Goal: Transaction & Acquisition: Purchase product/service

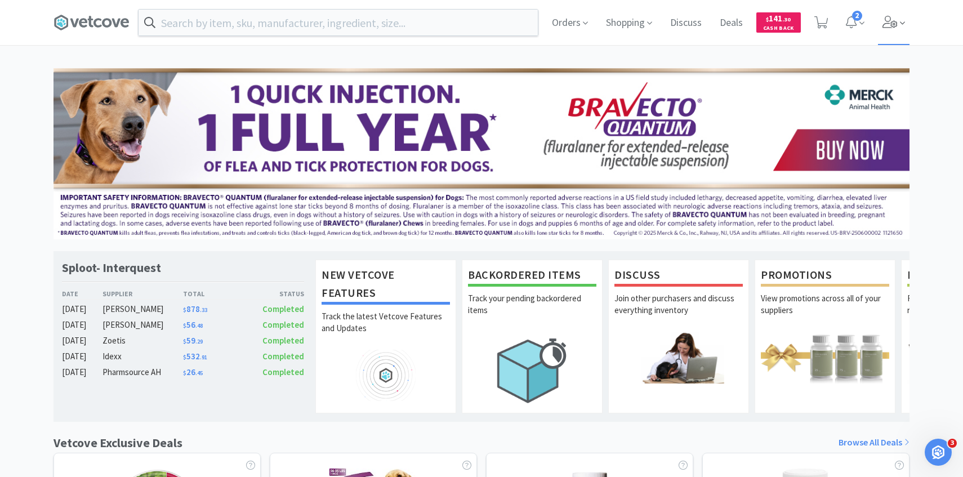
click at [895, 22] on icon at bounding box center [890, 22] width 15 height 12
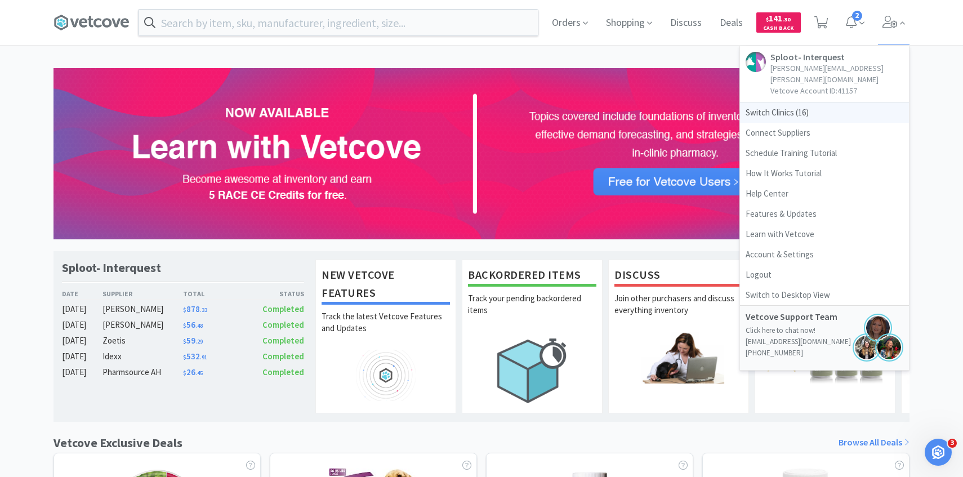
click at [808, 105] on span "Switch Clinics ( 16 )" at bounding box center [824, 113] width 169 height 20
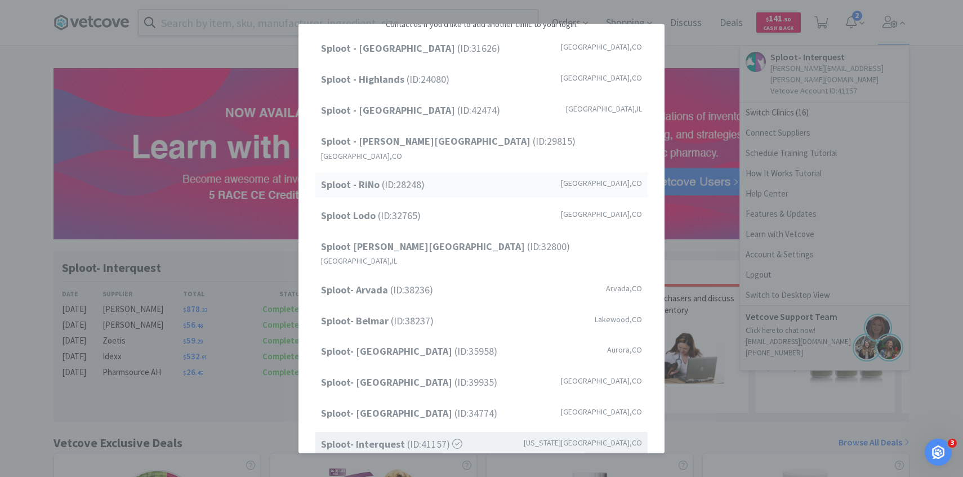
scroll to position [144, 0]
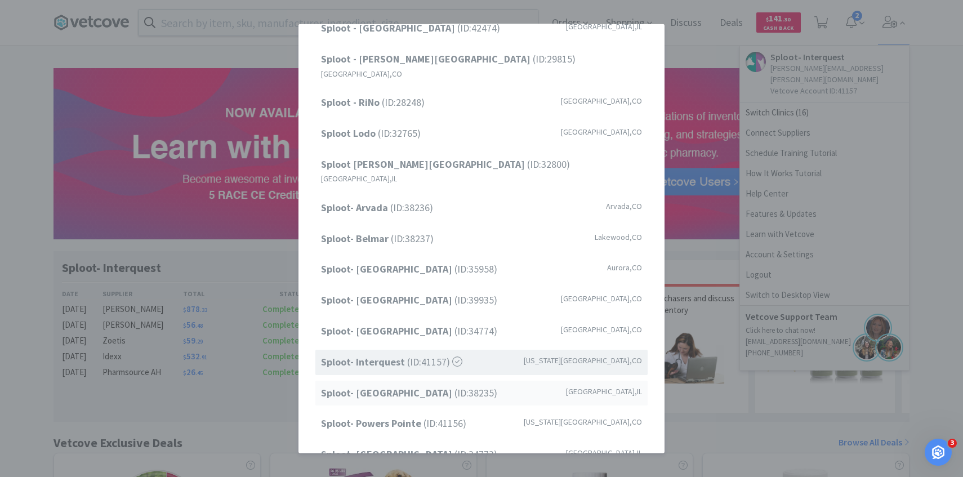
click at [415, 385] on span "Sploot- Lincoln Park (ID: 38235 )" at bounding box center [409, 393] width 176 height 16
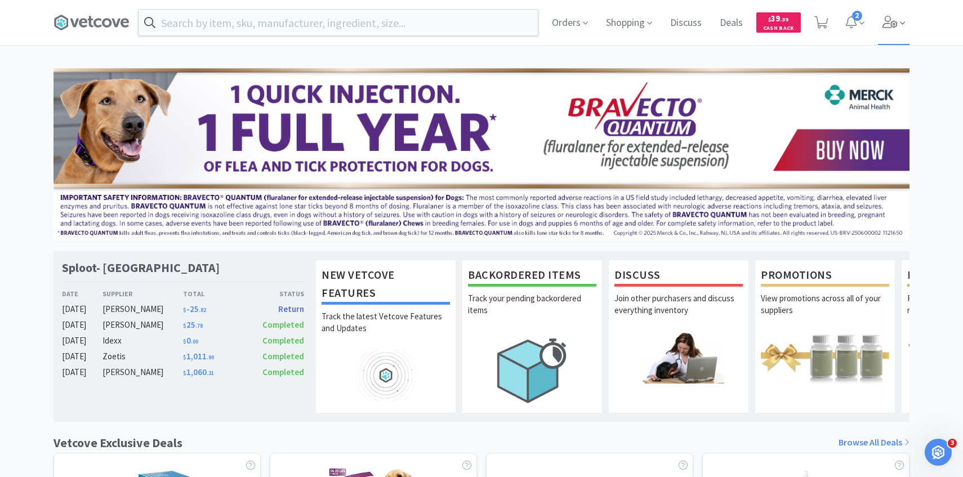
click at [897, 29] on span at bounding box center [894, 22] width 32 height 45
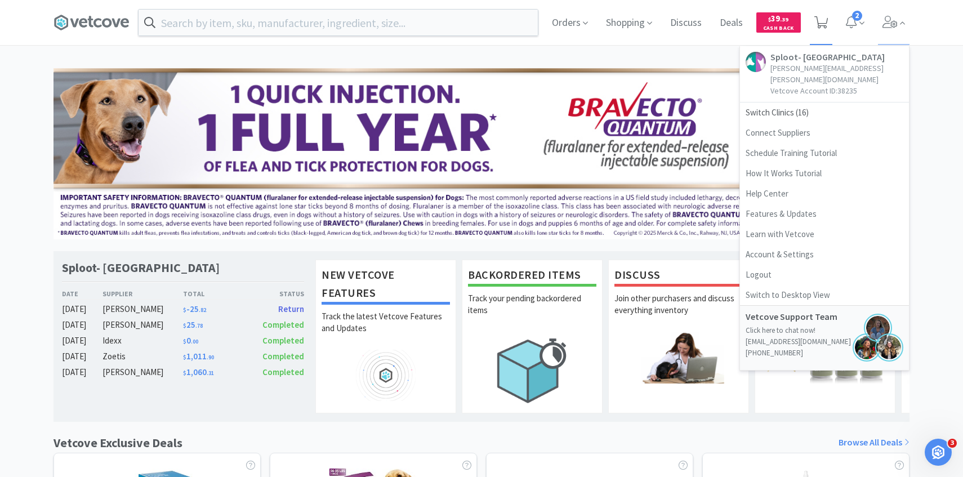
click at [827, 26] on icon at bounding box center [822, 22] width 14 height 12
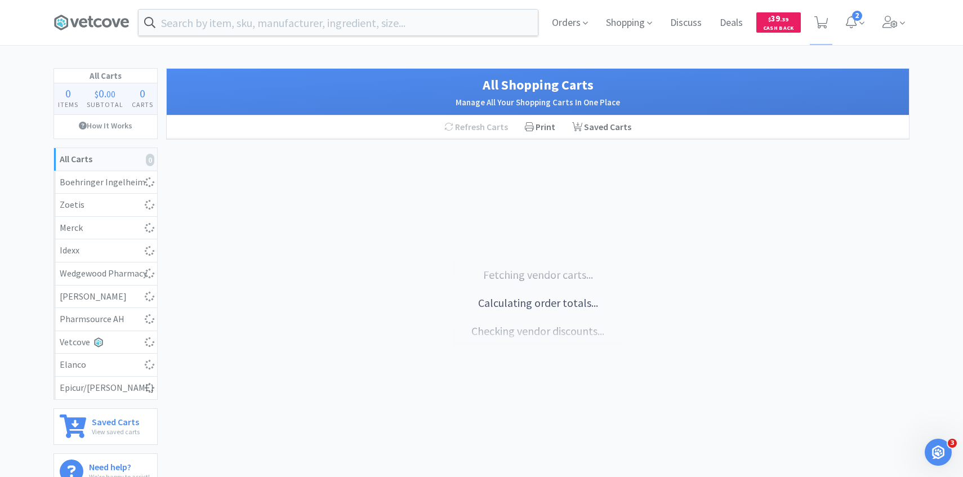
select select "2"
select select "1"
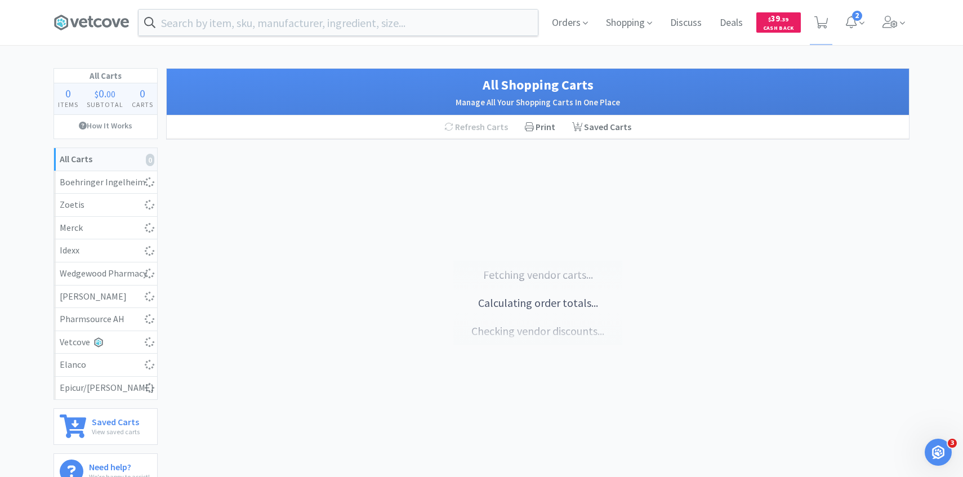
select select "1"
select select "5"
select select "3"
select select "7"
select select "2"
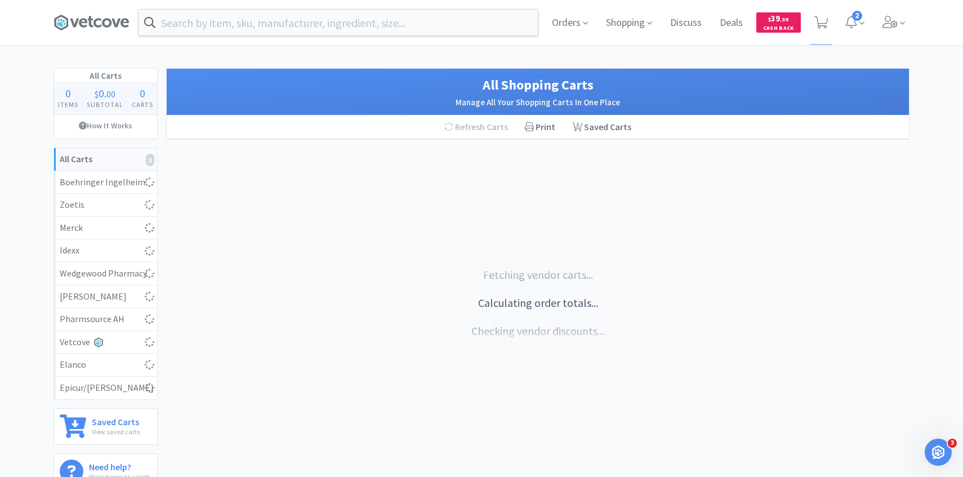
select select "2"
select select "1"
select select "6"
select select "4"
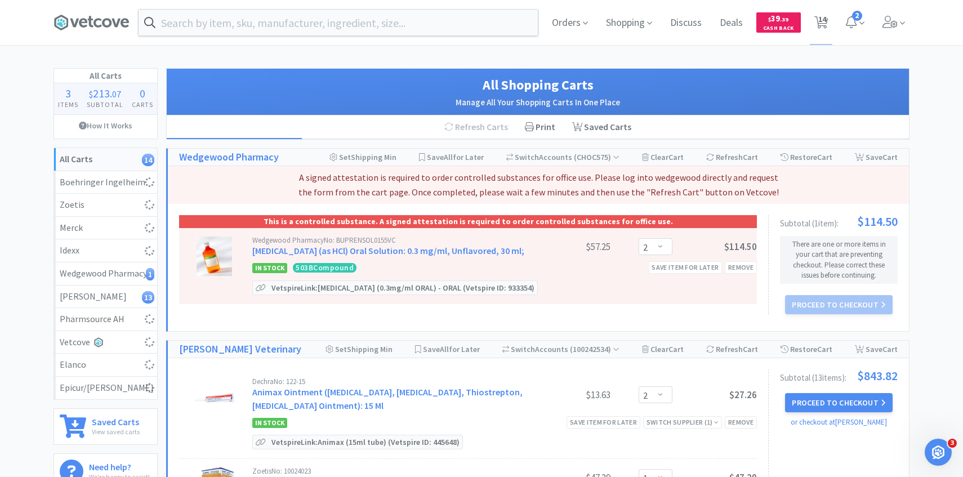
select select "25"
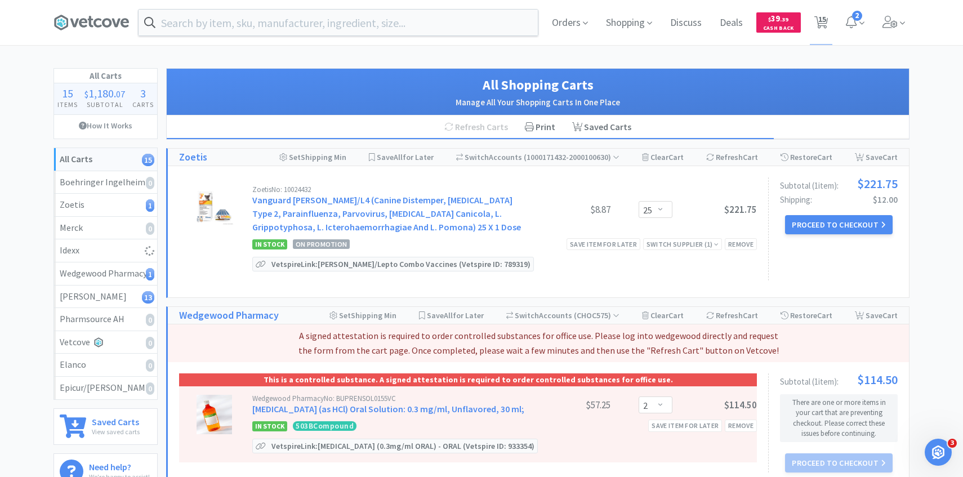
click at [450, 176] on div "Zoetis No: 10024432 Vanguard Dapp/L4 (Canine Distemper, Adenovirus Type 2, Para…" at bounding box center [538, 231] width 741 height 131
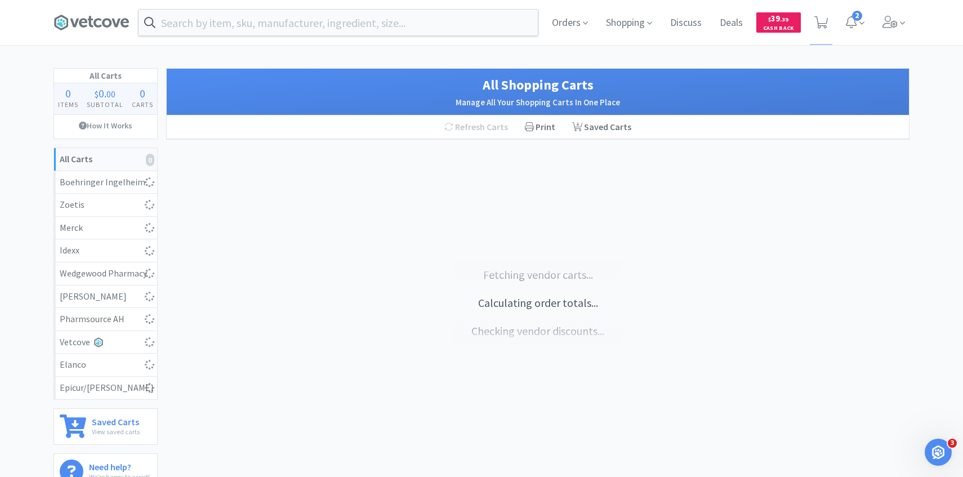
select select "25"
select select "1"
select select "2"
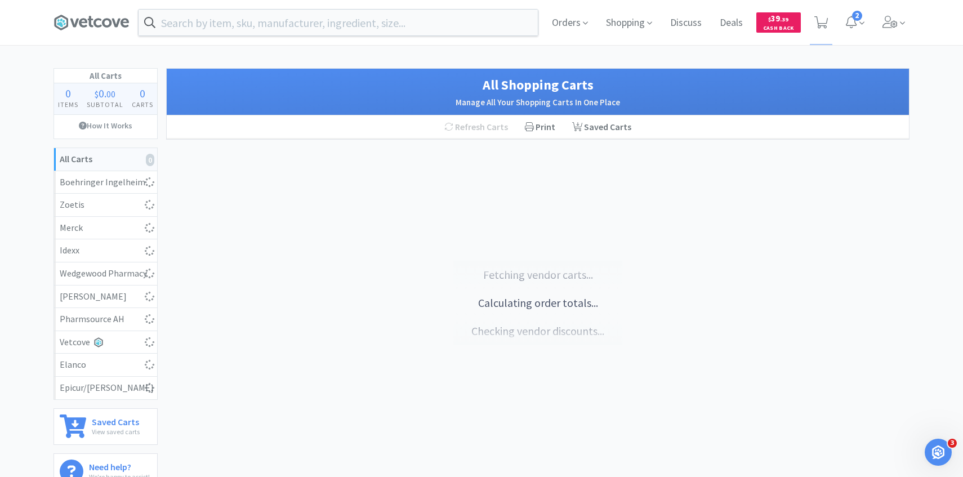
select select "2"
select select "1"
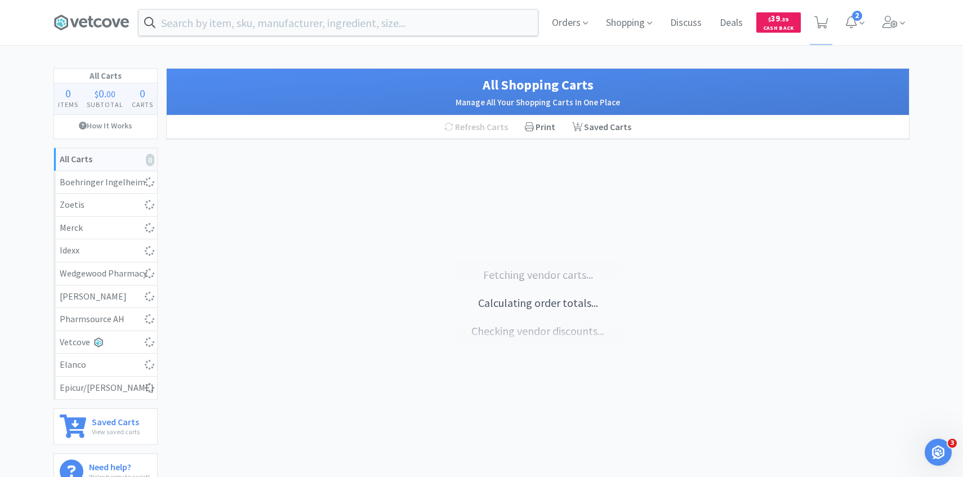
select select "5"
select select "3"
select select "7"
select select "2"
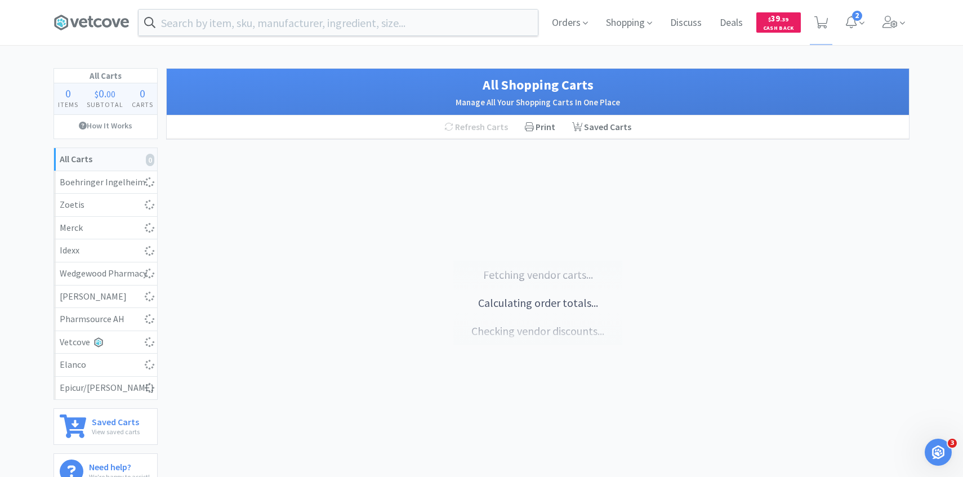
select select "1"
select select "6"
select select "4"
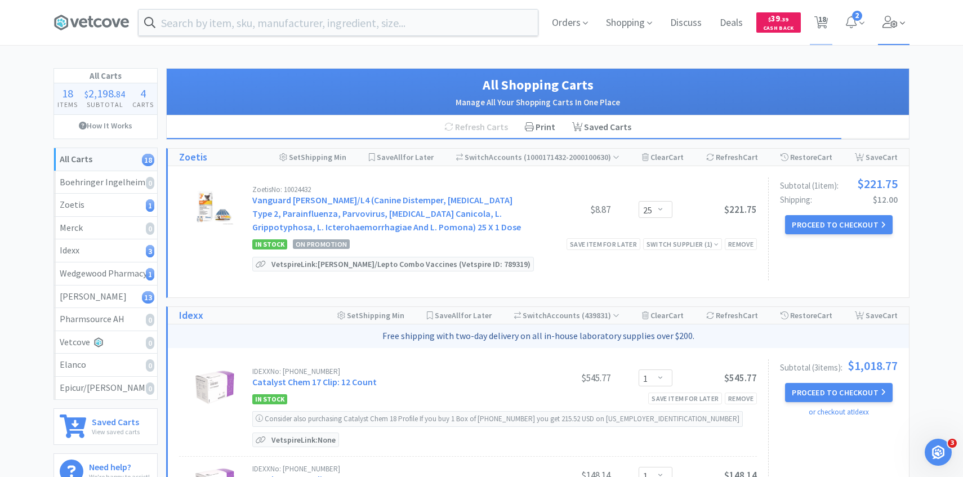
click at [892, 26] on icon at bounding box center [890, 22] width 15 height 12
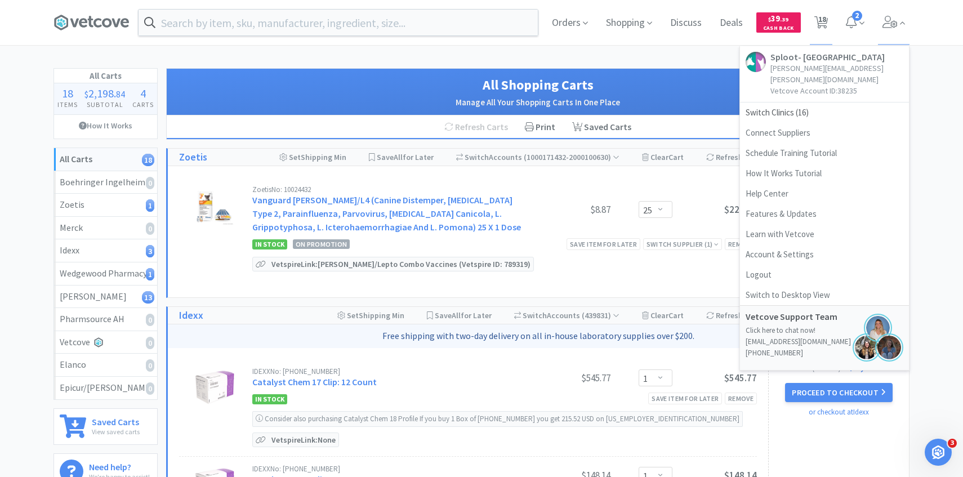
click at [529, 199] on div "Zoetis No: 10024432 Vanguard [PERSON_NAME]/L4 (Canine Distemper, [MEDICAL_DATA]…" at bounding box center [504, 211] width 505 height 50
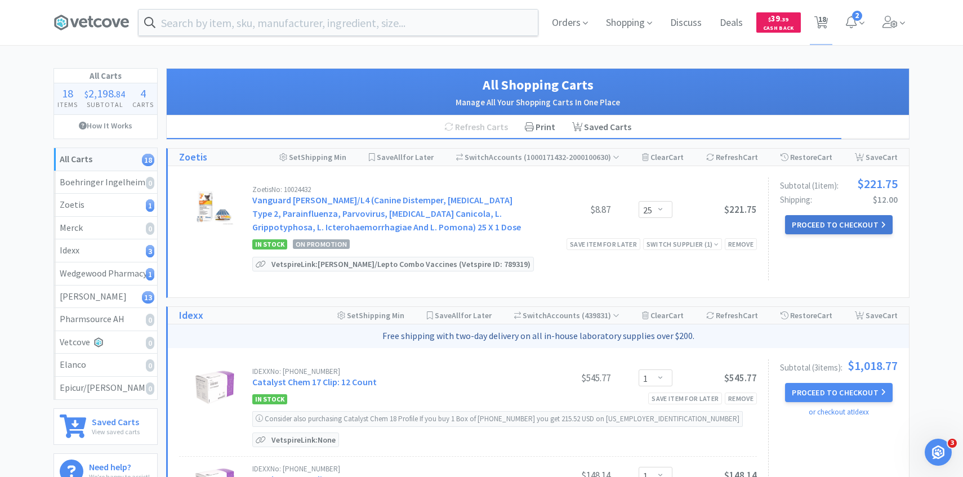
click at [831, 228] on button "Proceed to Checkout" at bounding box center [838, 224] width 107 height 19
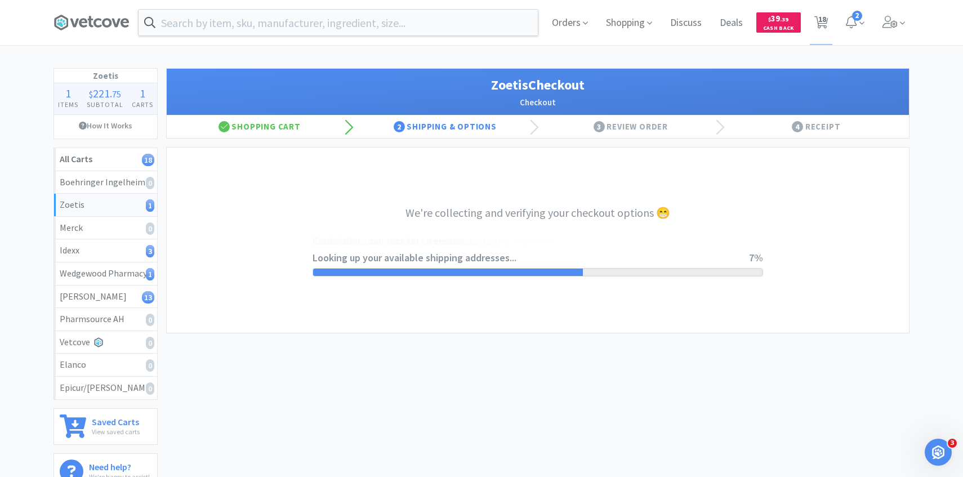
select select "invoice"
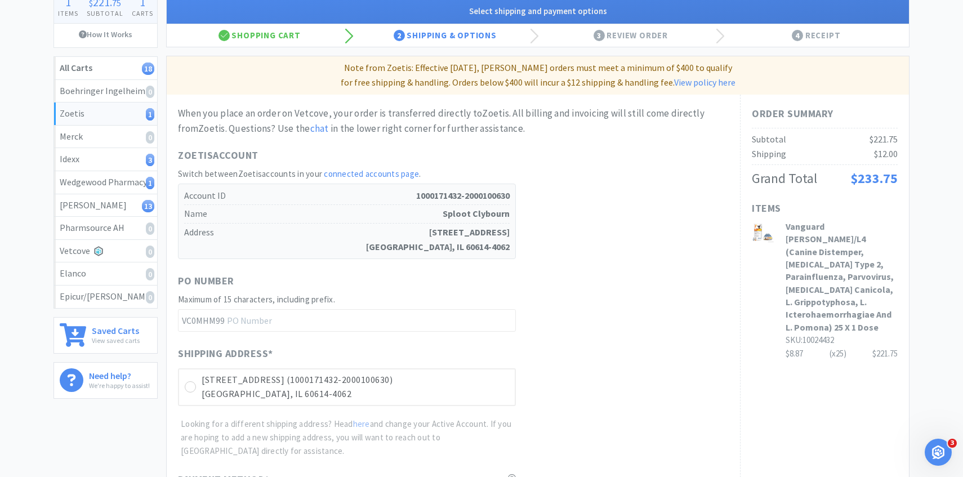
scroll to position [318, 0]
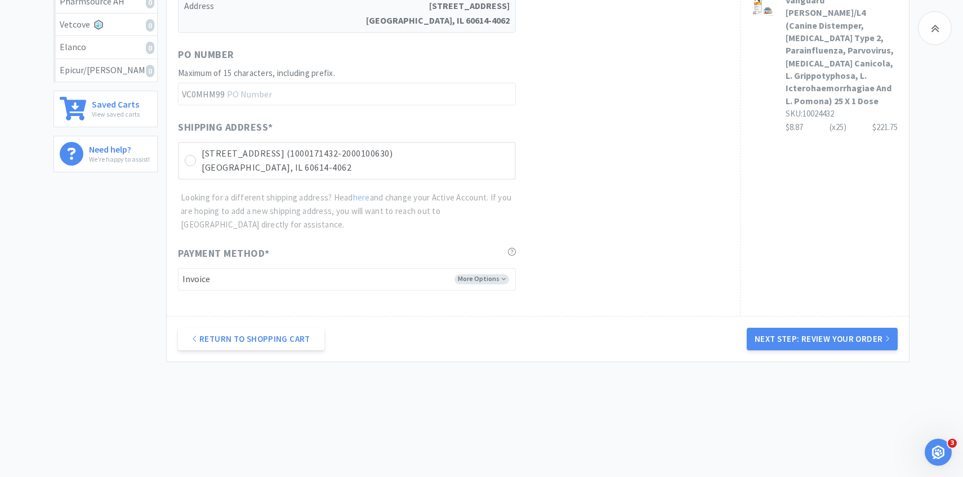
click at [444, 181] on div "Shipping Address * [STREET_ADDRESS][GEOGRAPHIC_DATA]-2000100630) [GEOGRAPHIC_DA…" at bounding box center [453, 175] width 551 height 112
click at [444, 171] on p "[GEOGRAPHIC_DATA], IL 60614-4062" at bounding box center [356, 168] width 308 height 15
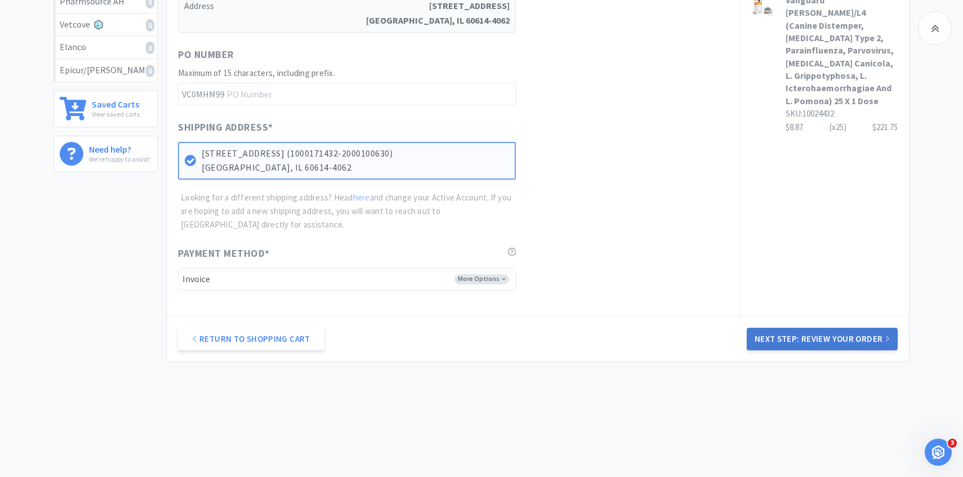
click at [778, 334] on button "Next Step: Review Your Order" at bounding box center [822, 339] width 151 height 23
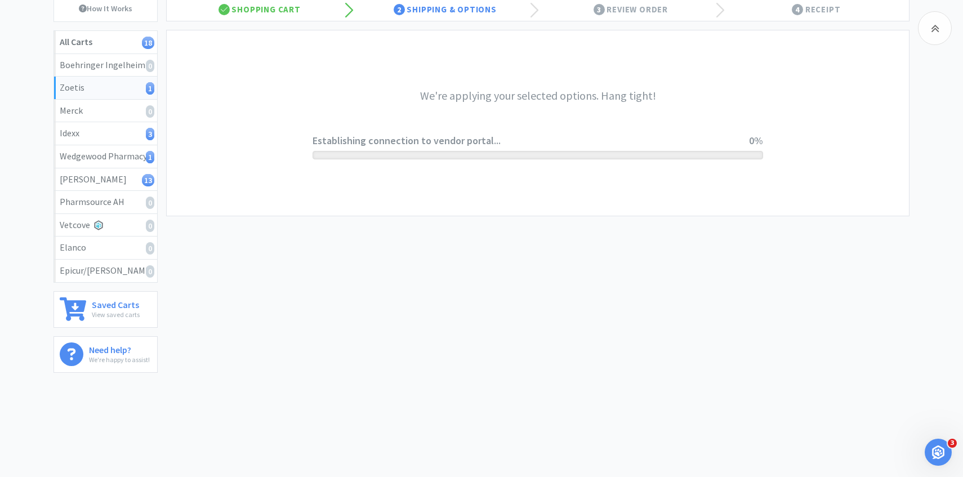
scroll to position [0, 0]
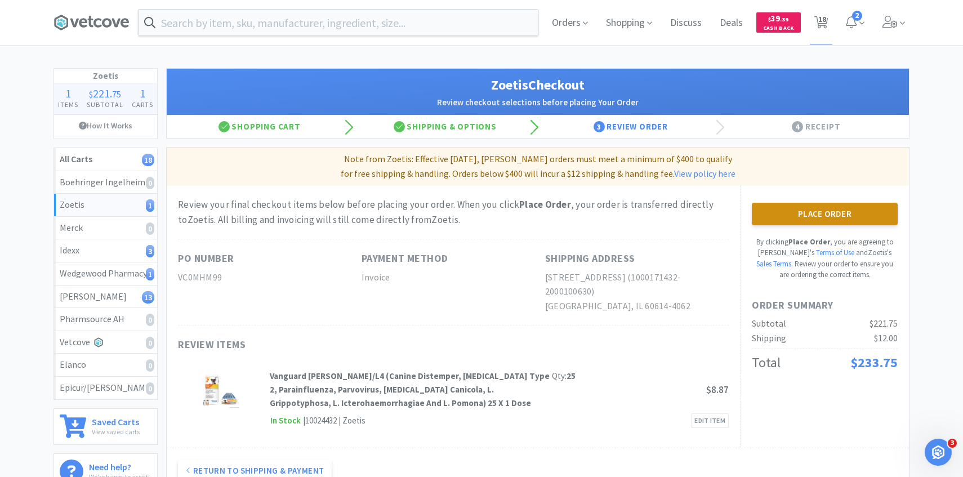
click at [777, 212] on button "Place Order" at bounding box center [825, 214] width 146 height 23
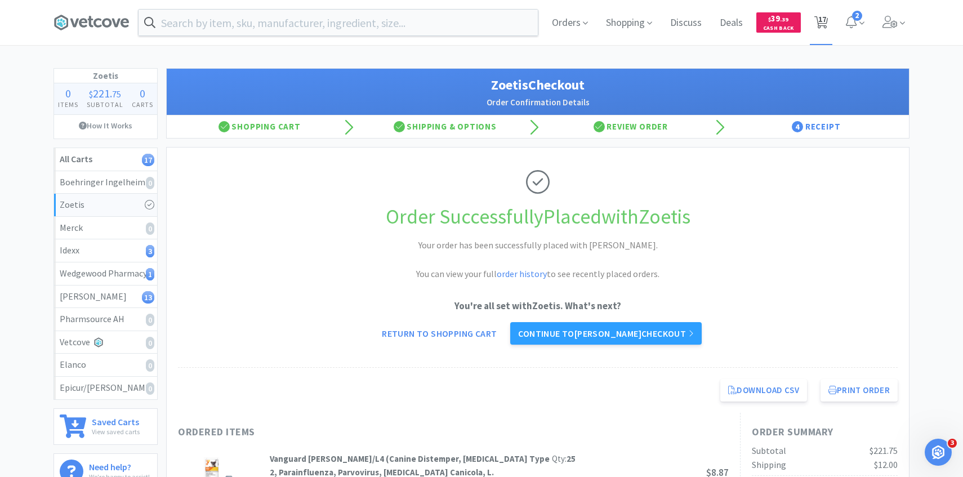
click at [829, 15] on span "17" at bounding box center [821, 22] width 23 height 45
select select "1"
select select "2"
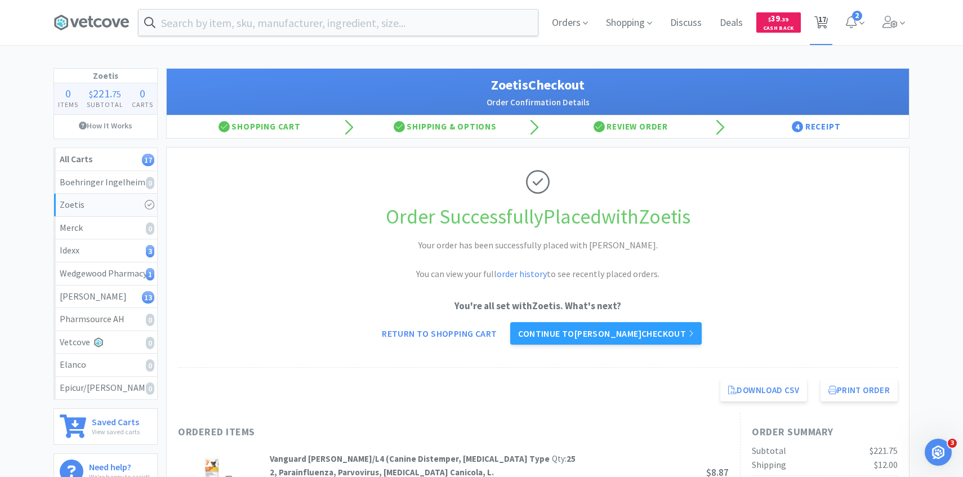
select select "2"
select select "1"
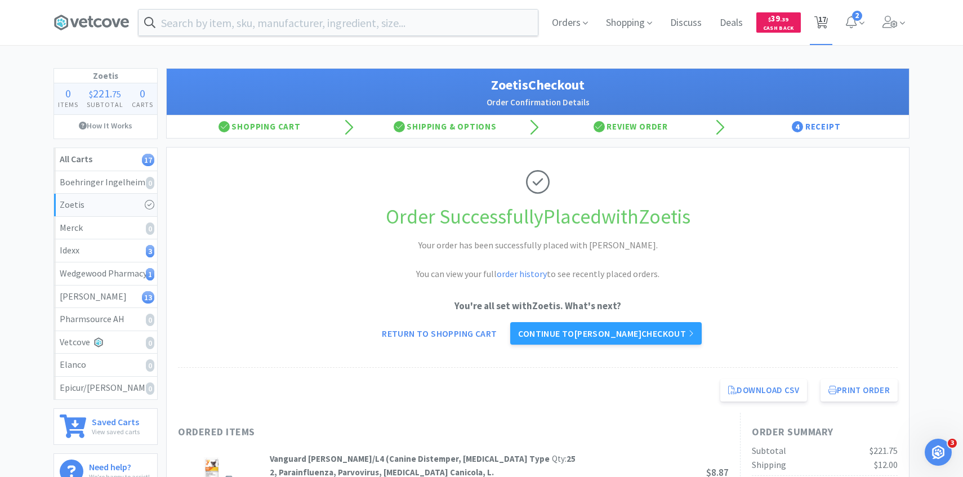
select select "5"
select select "3"
select select "7"
select select "2"
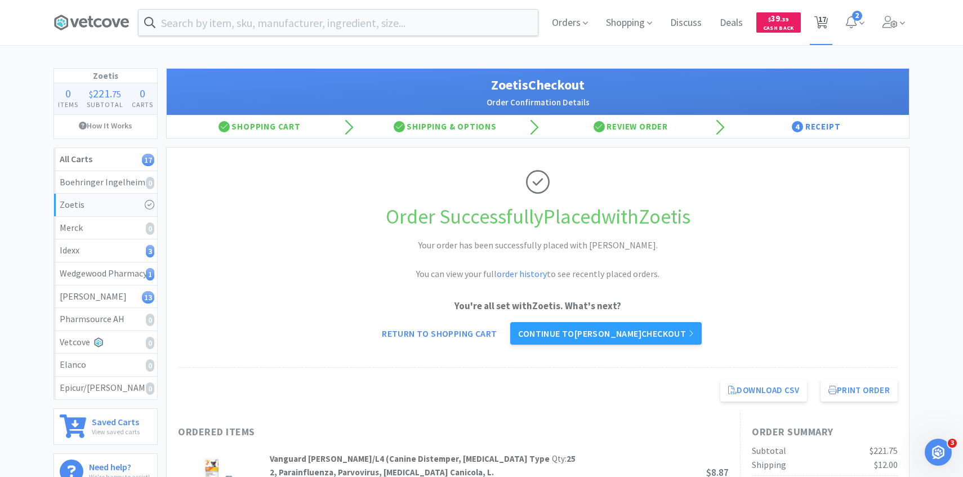
select select "1"
select select "6"
select select "4"
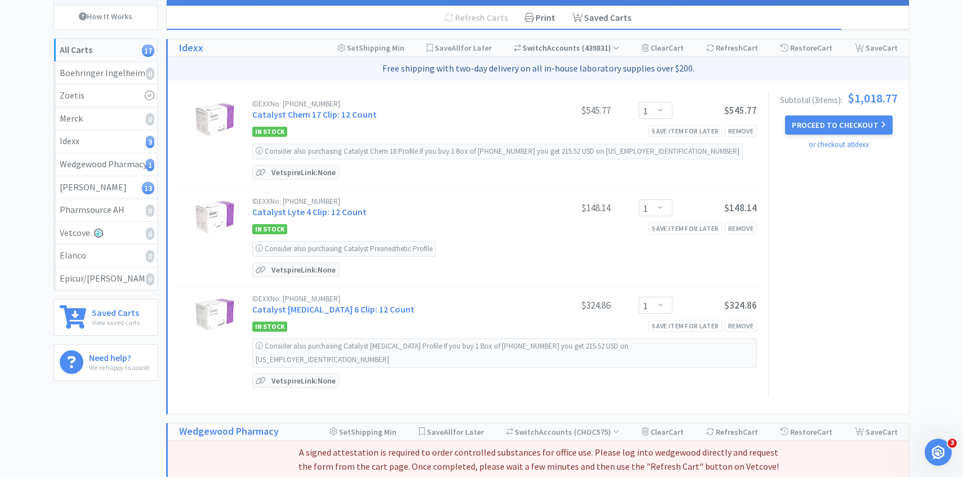
scroll to position [110, 0]
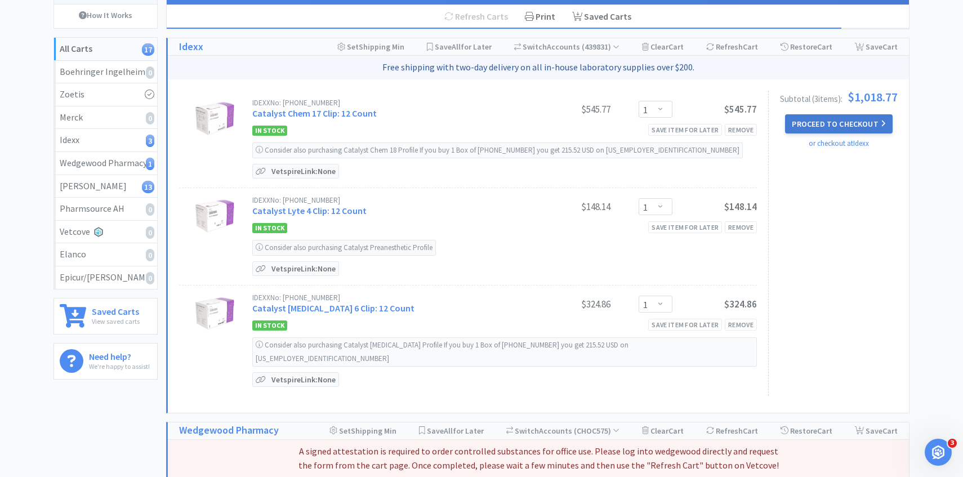
click at [839, 126] on button "Proceed to Checkout" at bounding box center [838, 123] width 107 height 19
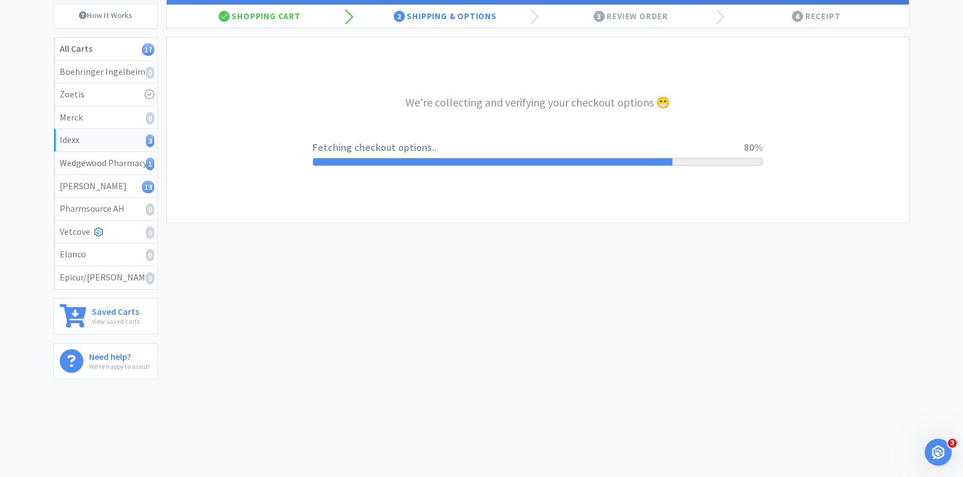
select select "904"
select select "003"
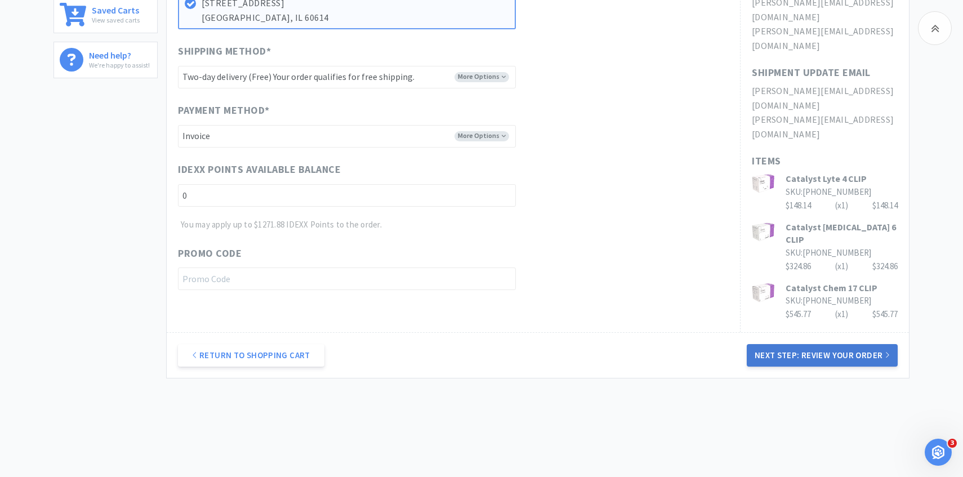
click at [782, 344] on button "Next Step: Review Your Order" at bounding box center [822, 355] width 151 height 23
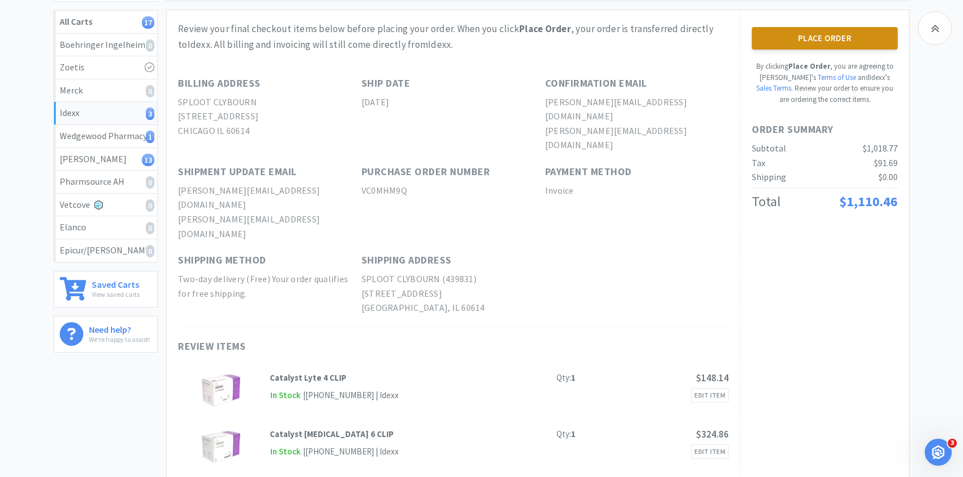
click at [824, 37] on button "Place Order" at bounding box center [825, 38] width 146 height 23
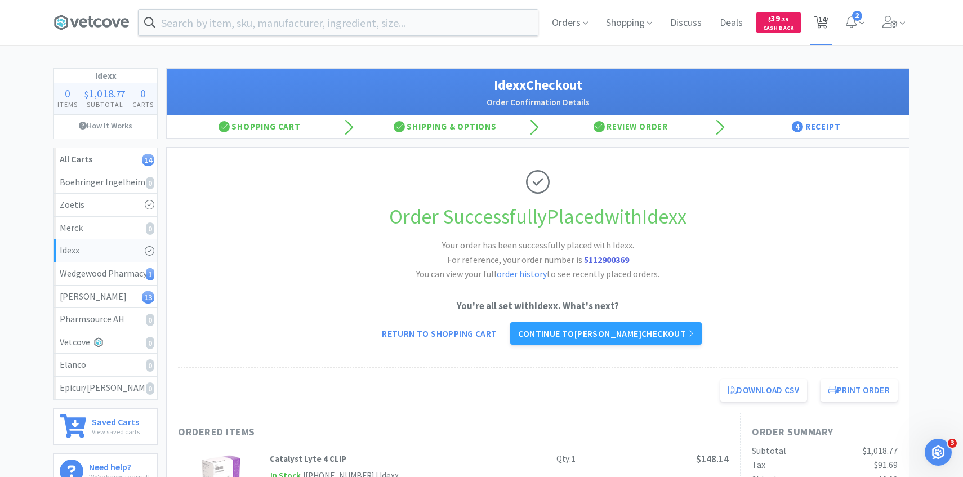
click at [817, 23] on icon at bounding box center [822, 22] width 14 height 12
select select "2"
select select "1"
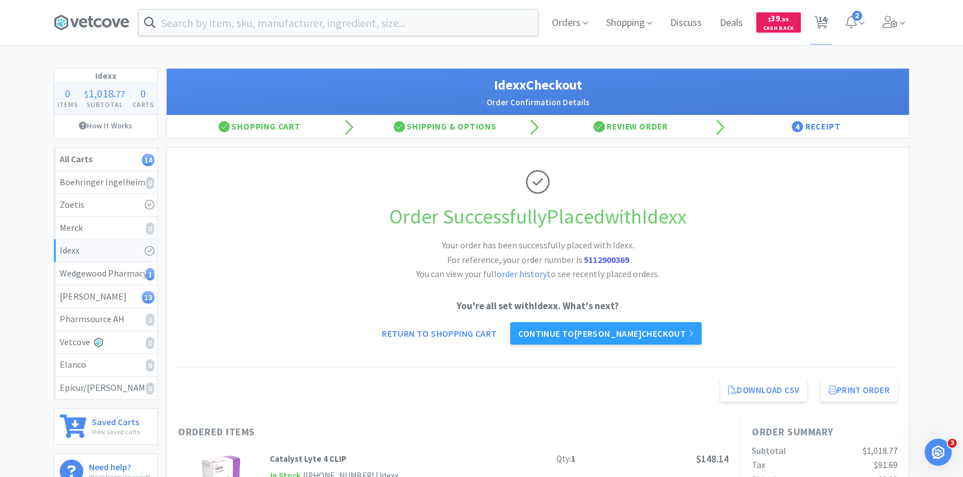
select select "1"
select select "5"
select select "3"
select select "7"
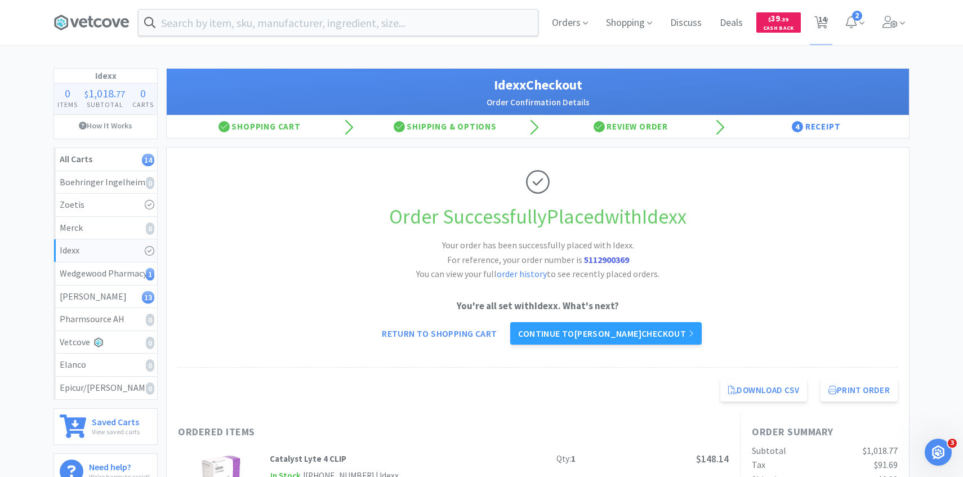
select select "2"
select select "1"
select select "6"
select select "4"
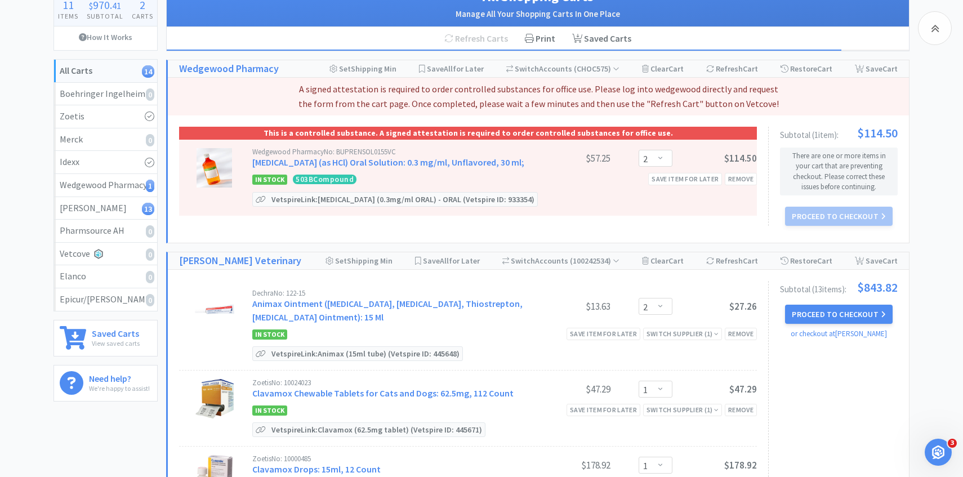
scroll to position [178, 0]
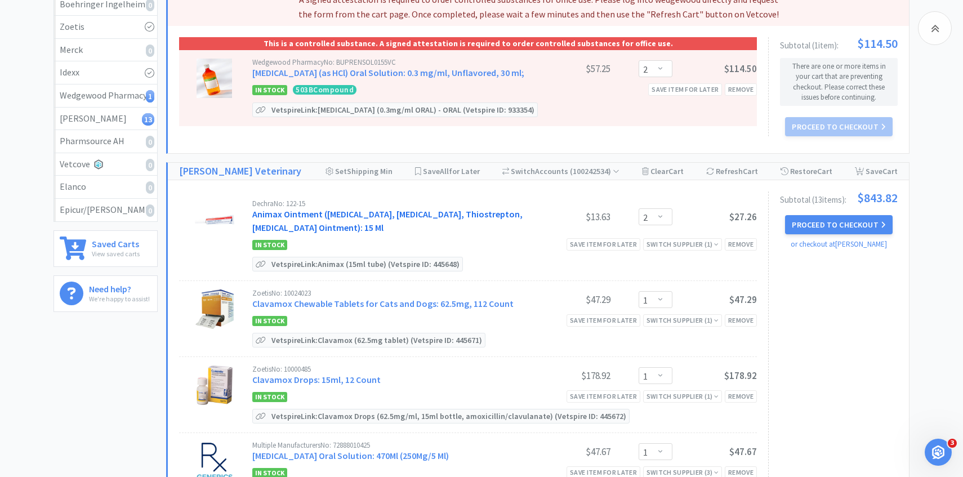
click at [405, 229] on link "Animax Ointment ([MEDICAL_DATA], [MEDICAL_DATA], Thiostrepton, [MEDICAL_DATA] O…" at bounding box center [387, 220] width 270 height 25
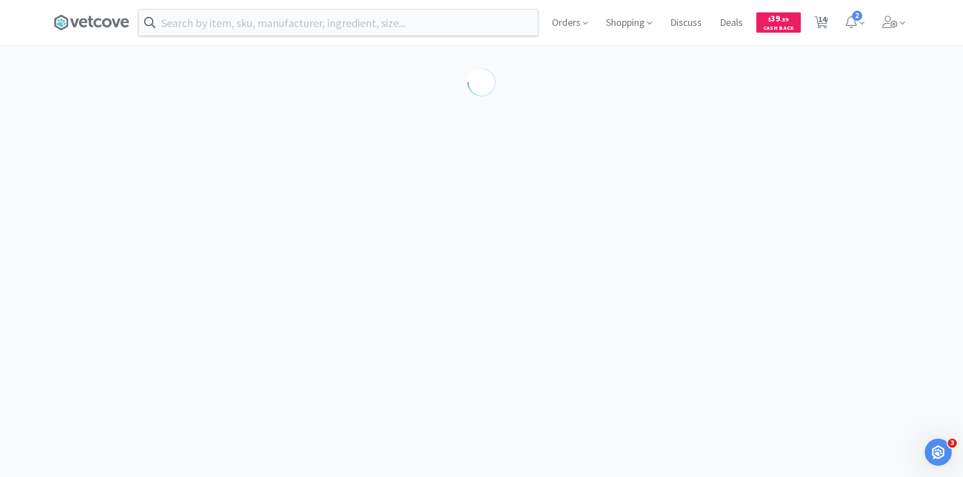
select select "143513"
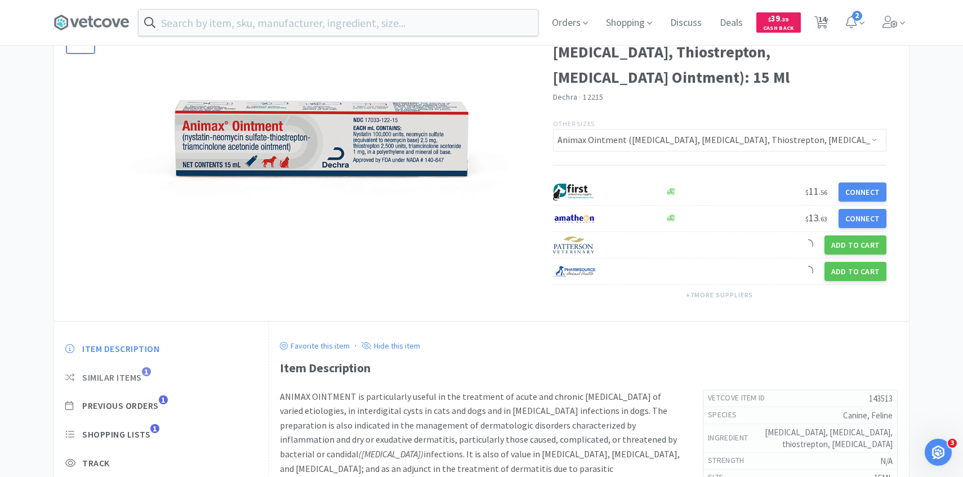
scroll to position [122, 0]
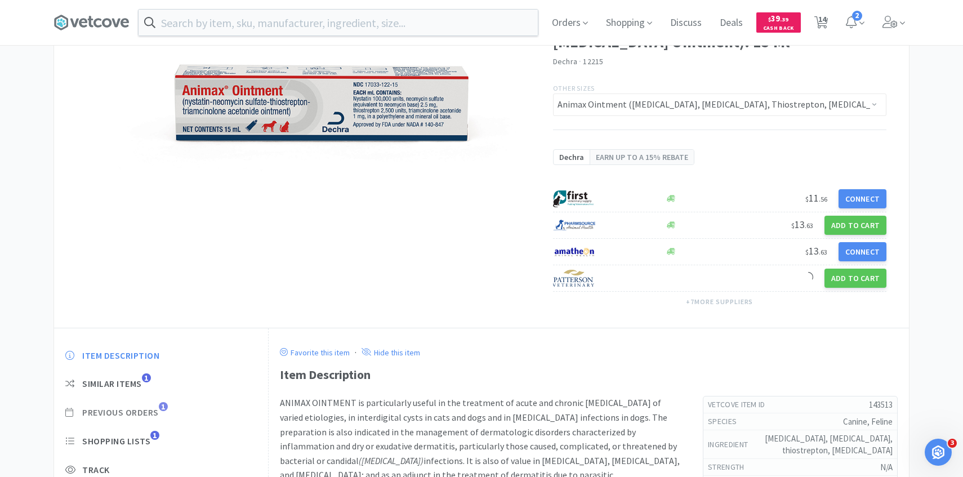
click at [153, 412] on span "Previous Orders" at bounding box center [120, 413] width 77 height 12
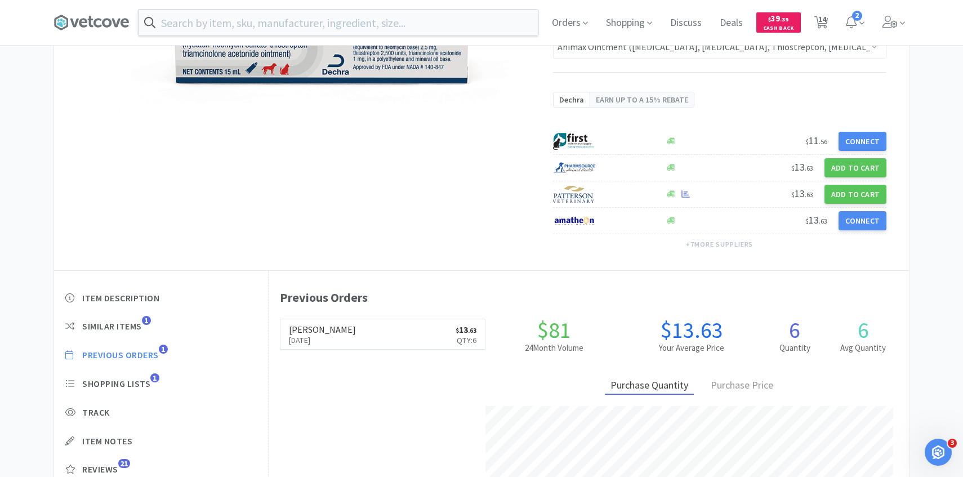
scroll to position [182, 0]
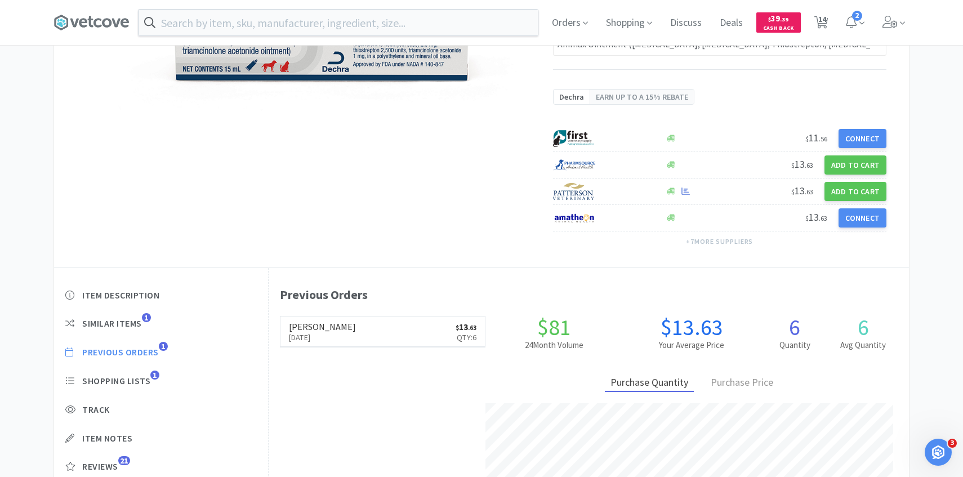
scroll to position [178, 0]
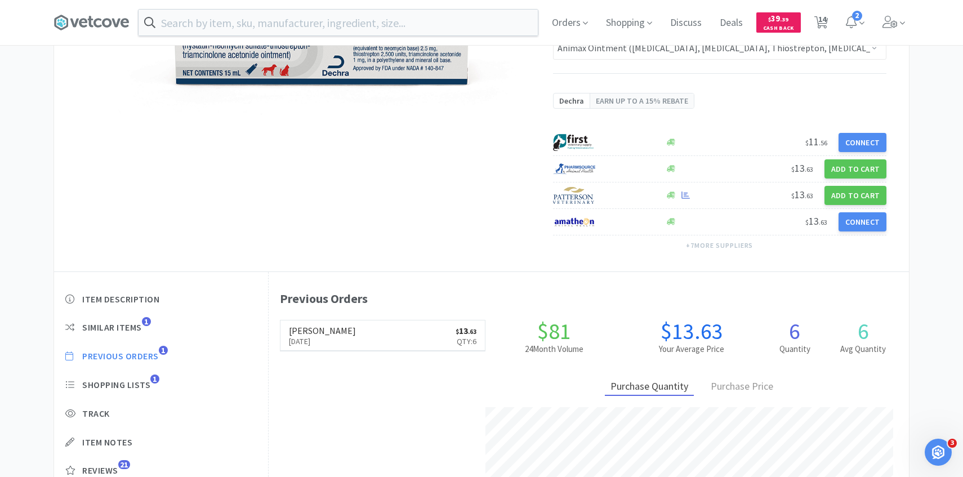
select select "2"
select select "1"
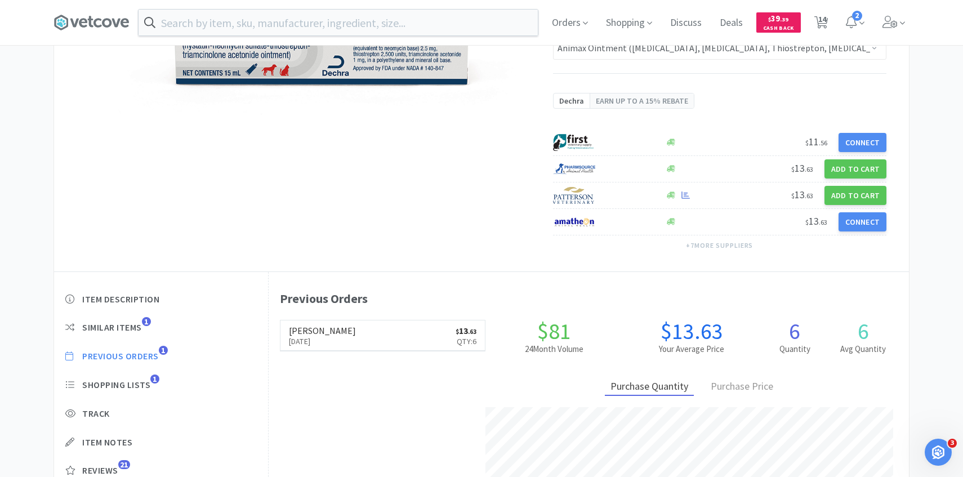
select select "1"
select select "5"
select select "3"
select select "7"
select select "2"
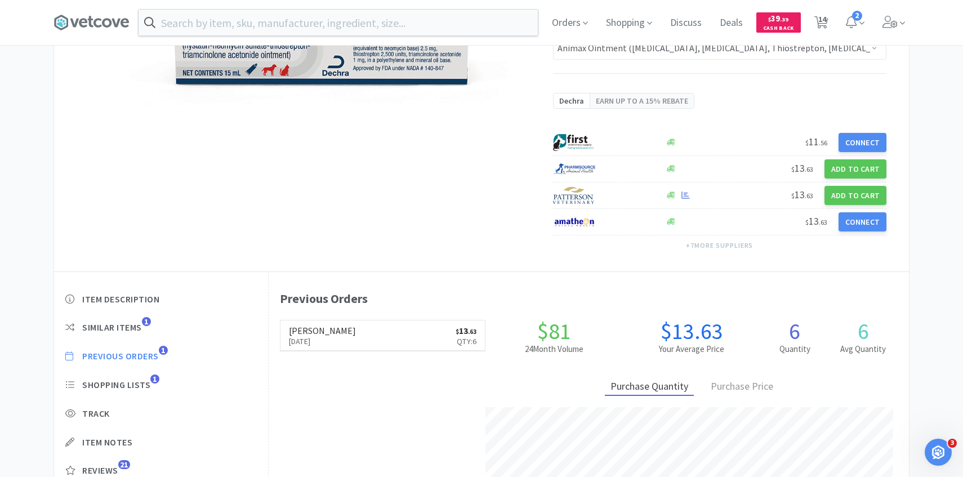
select select "2"
select select "1"
select select "6"
select select "4"
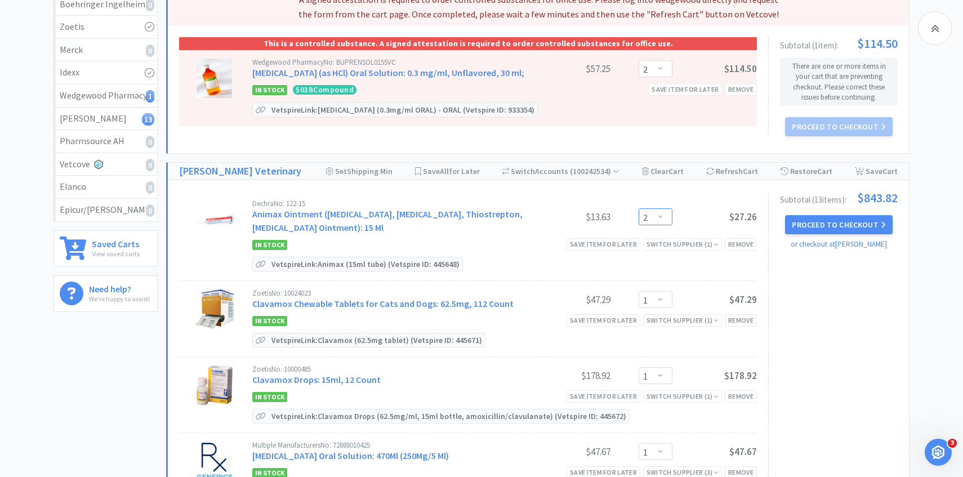
click at [661, 220] on select "Enter Quantity 1 2 3 4 5 6 7 8 9 10 11 12 13 14 15 16 17 18 19 20 Enter Quantity" at bounding box center [656, 216] width 34 height 17
click at [639, 208] on select "Enter Quantity 1 2 3 4 5 6 7 8 9 10 11 12 13 14 15 16 17 18 19 20 Enter Quantity" at bounding box center [656, 216] width 34 height 17
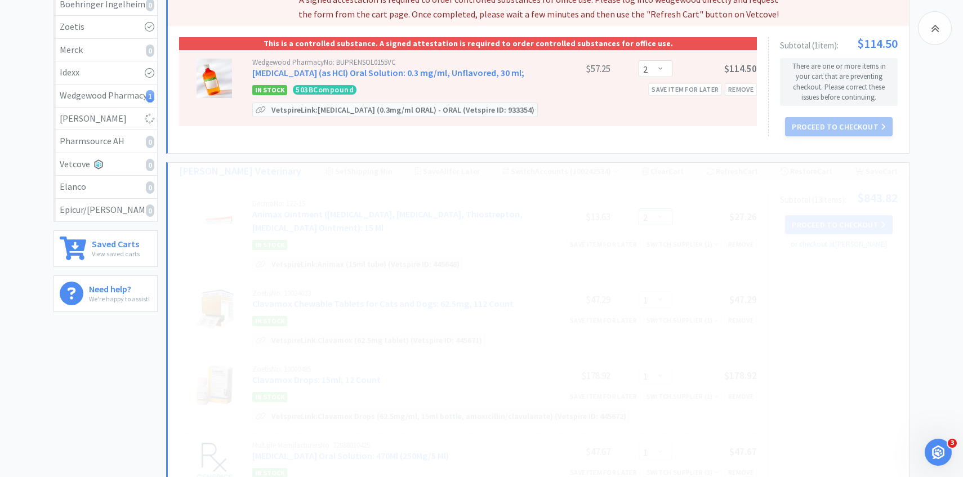
select select "3"
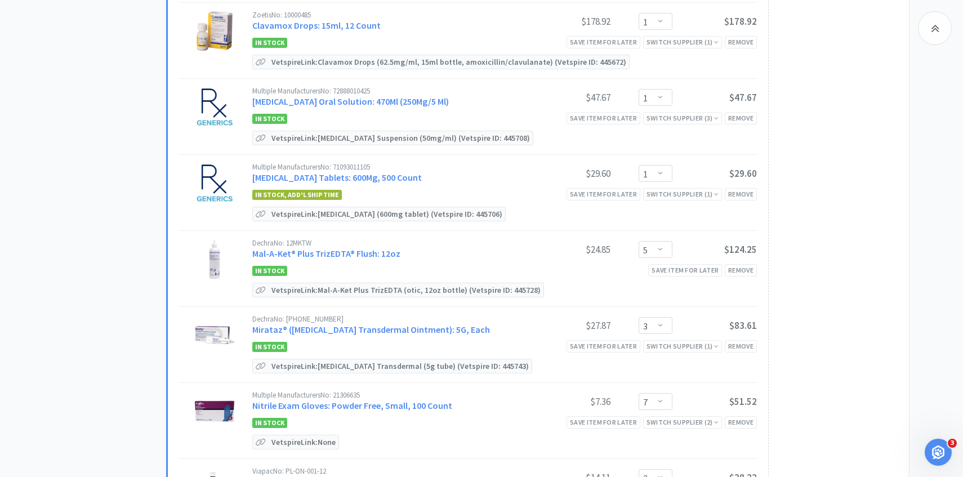
scroll to position [556, 0]
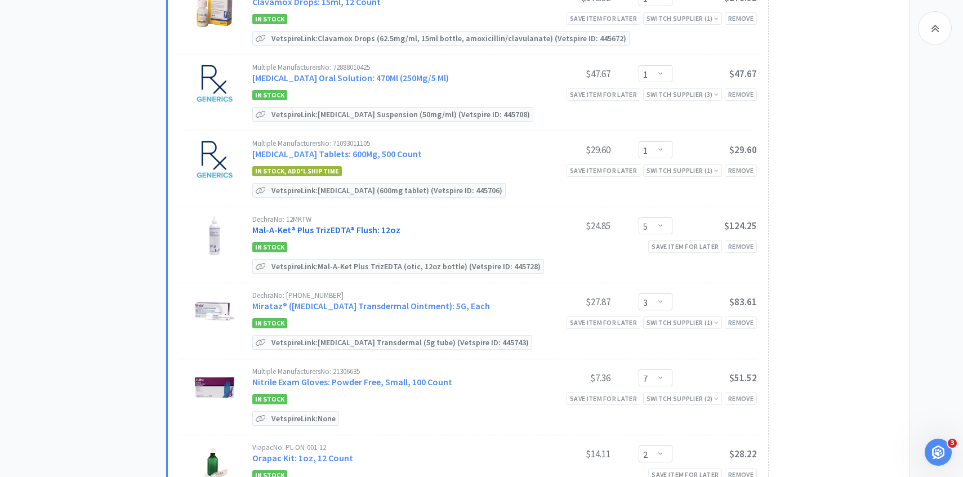
click at [364, 227] on link "Mal-A-Ket® Plus TrizEDTA® Flush: 12oz" at bounding box center [326, 229] width 148 height 11
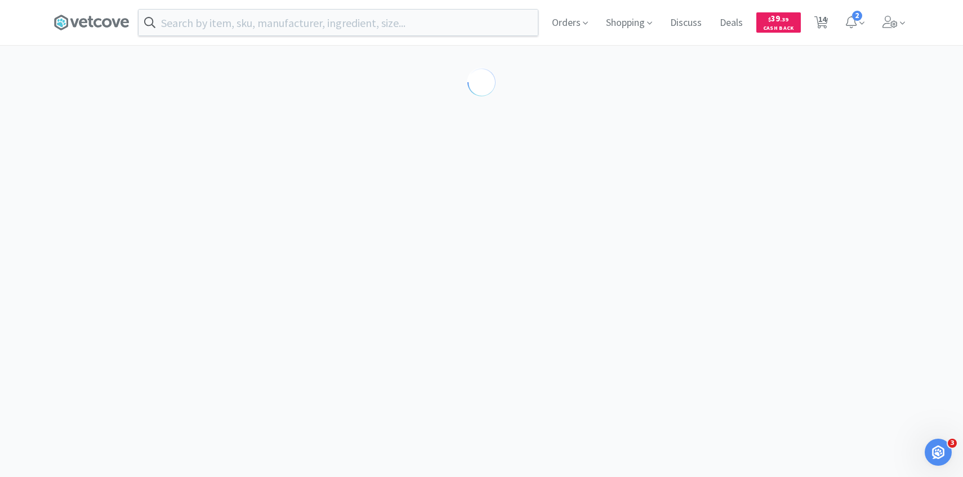
select select "194035"
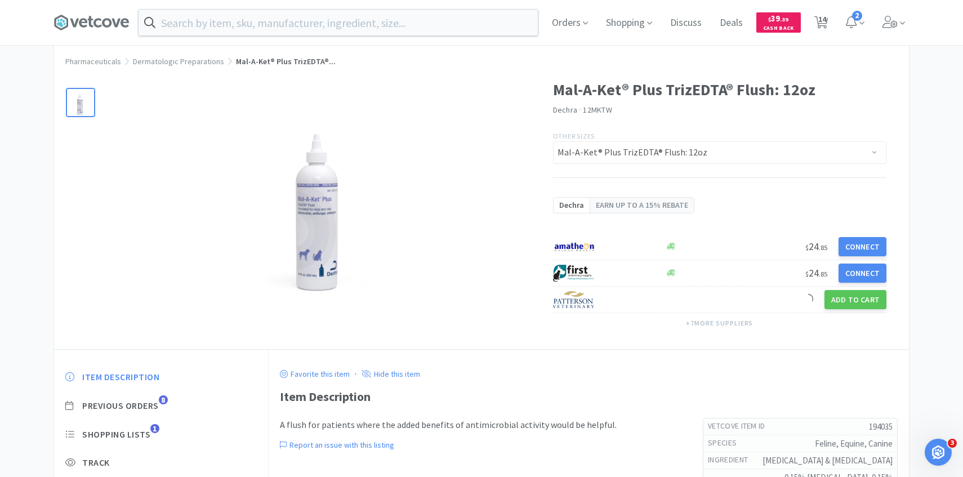
scroll to position [115, 0]
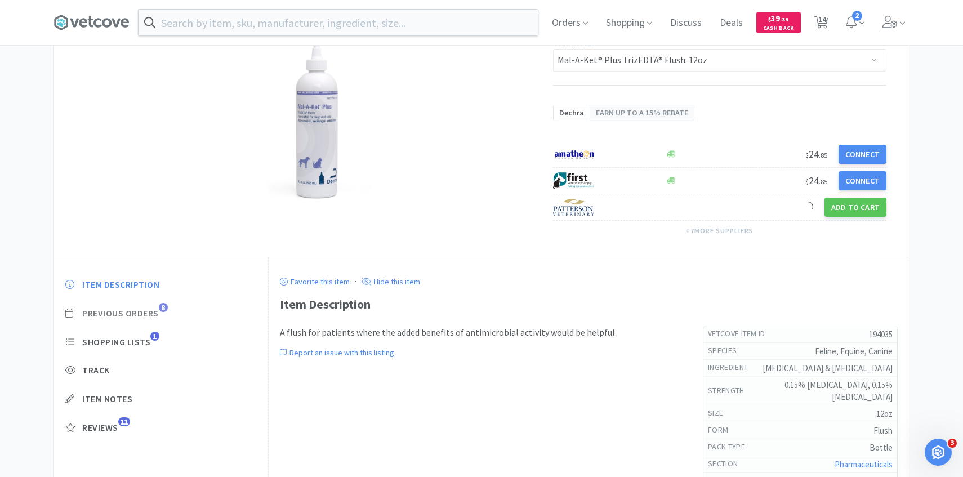
click at [155, 310] on span "Previous Orders" at bounding box center [120, 314] width 77 height 12
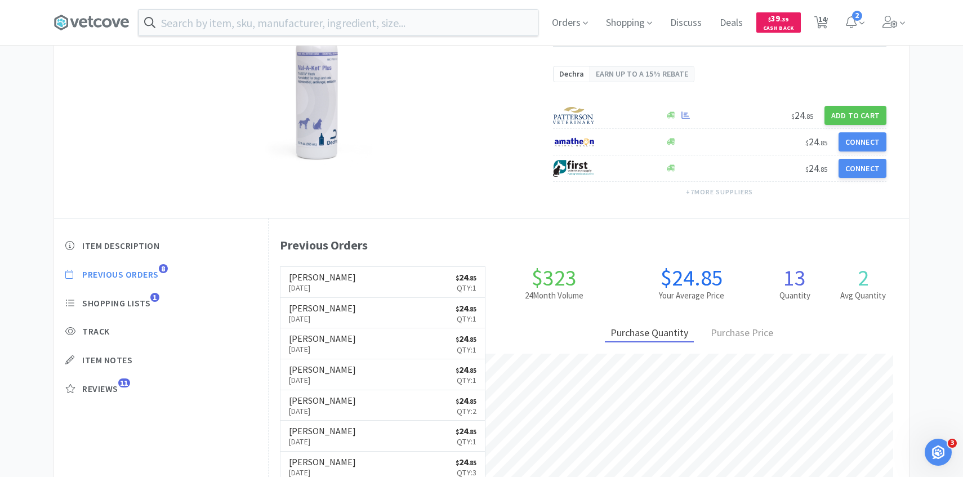
scroll to position [155, 0]
select select "2"
select select "3"
select select "1"
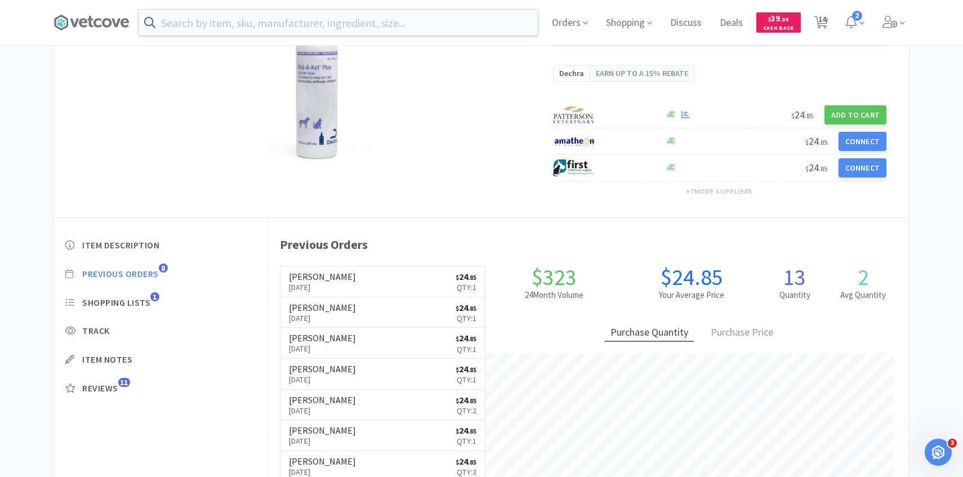
select select "1"
select select "5"
select select "3"
select select "7"
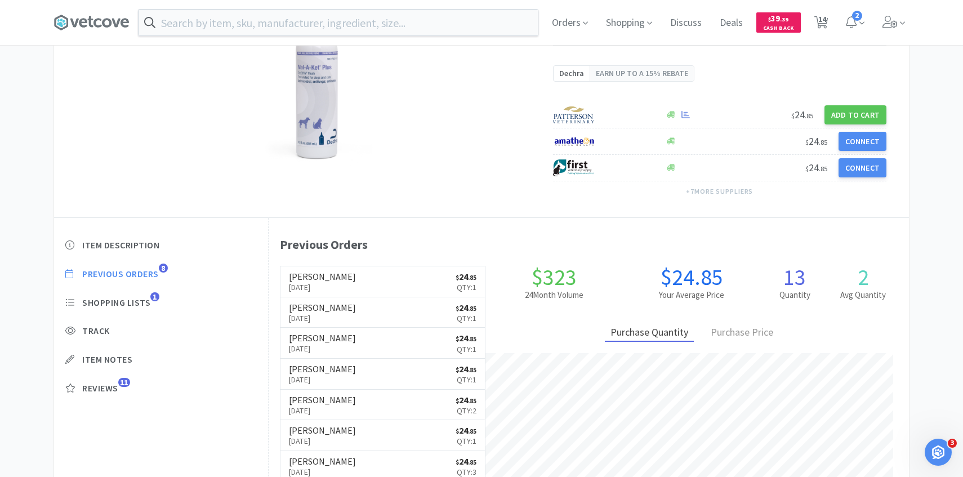
select select "2"
select select "1"
select select "6"
select select "4"
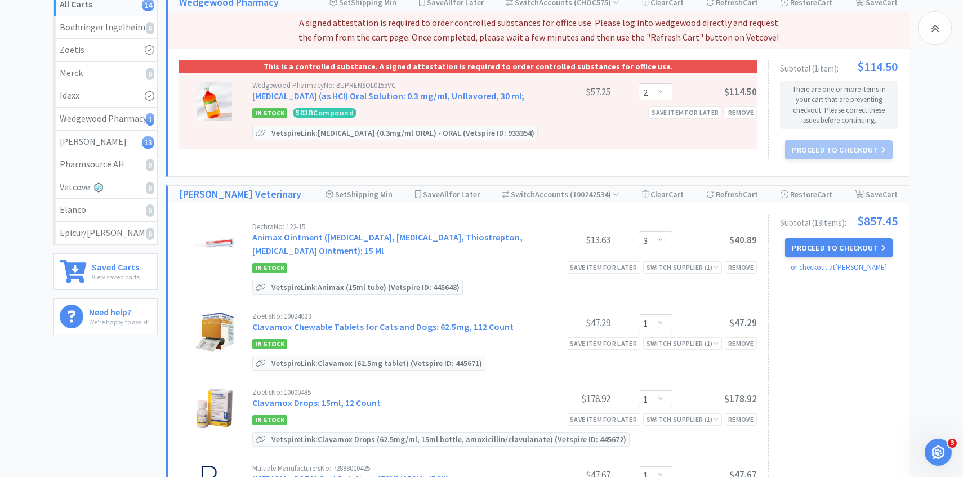
scroll to position [556, 0]
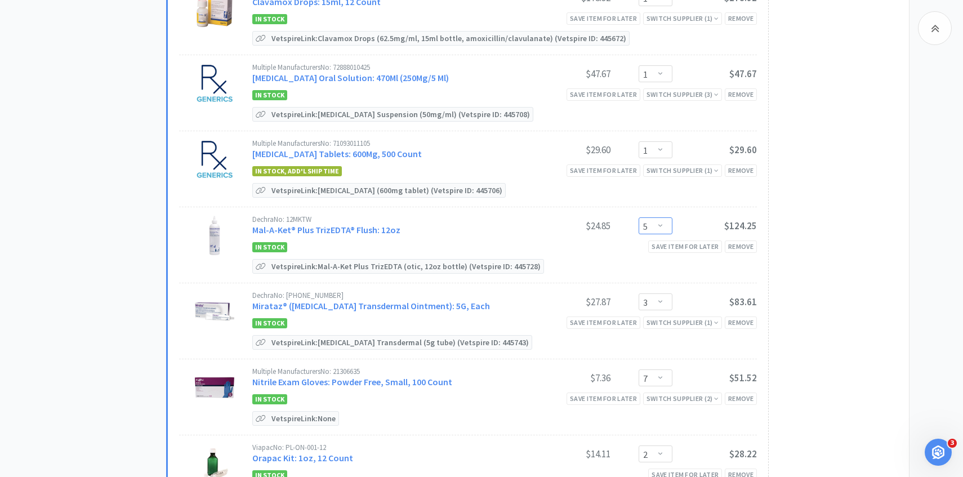
click at [667, 227] on select "Enter Quantity 1 2 3 4 5 6 7 8 9 10 11 12 13 14 15 16 17 18 19 20 Enter Quantity" at bounding box center [656, 225] width 34 height 17
click at [639, 217] on select "Enter Quantity 1 2 3 4 5 6 7 8 9 10 11 12 13 14 15 16 17 18 19 20 Enter Quantity" at bounding box center [656, 225] width 34 height 17
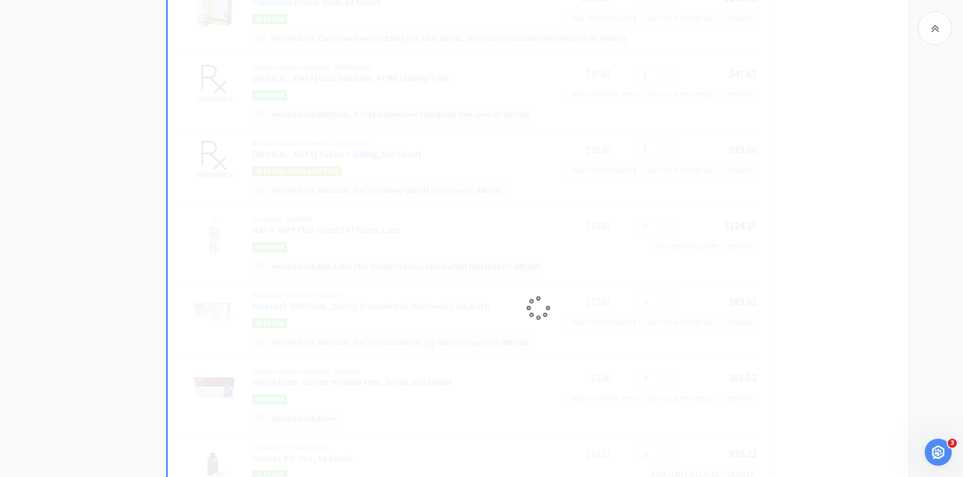
select select "3"
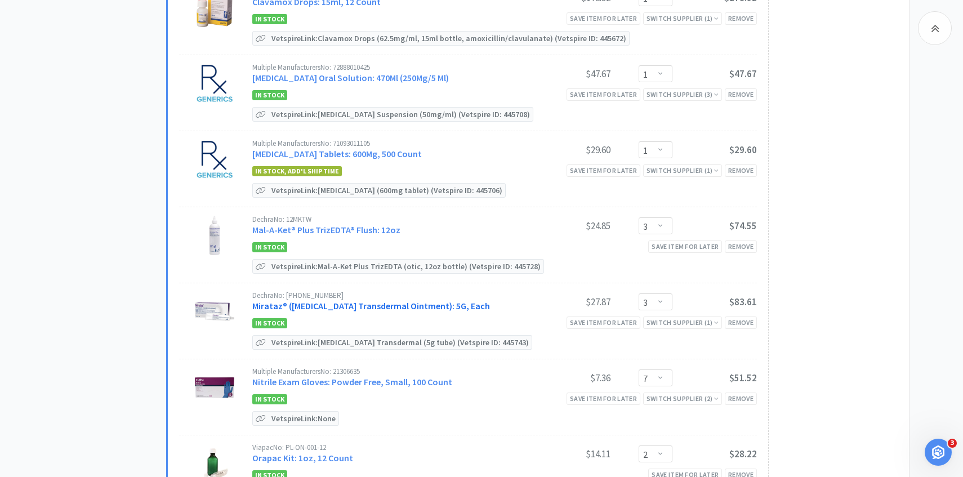
click at [354, 301] on link "Mirataz® ([MEDICAL_DATA] Transdermal Ointment): 5G, Each" at bounding box center [371, 305] width 238 height 11
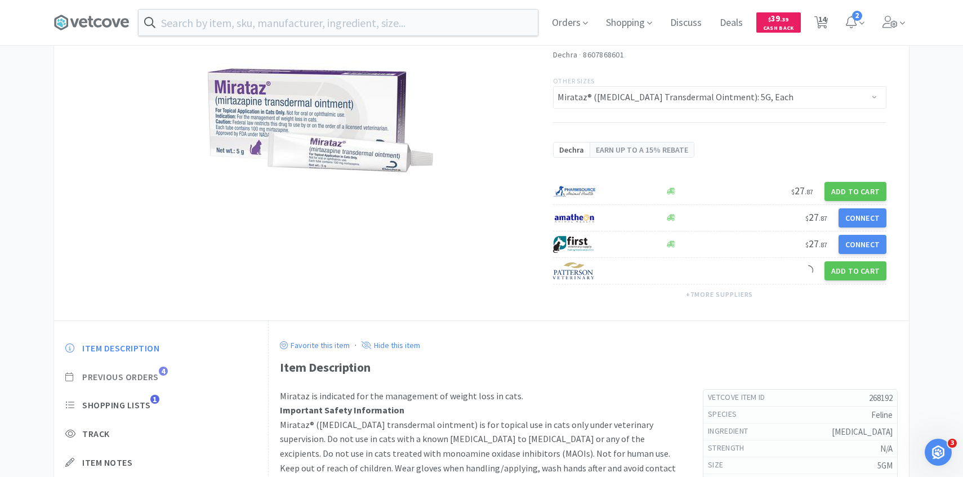
scroll to position [185, 0]
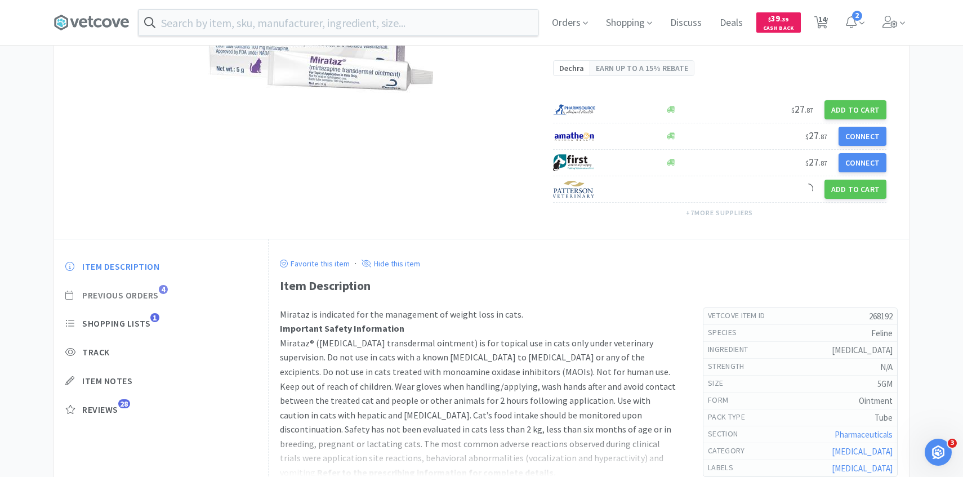
click at [150, 296] on span "Previous Orders" at bounding box center [120, 296] width 77 height 12
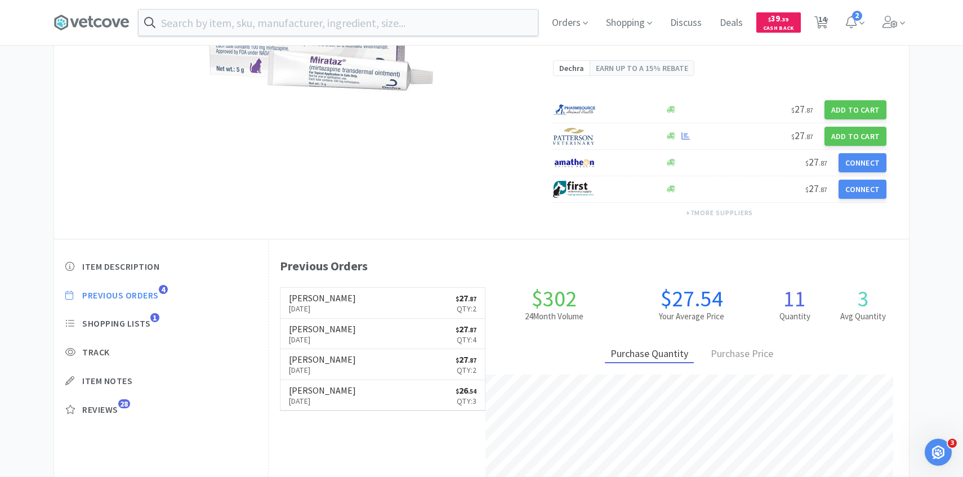
scroll to position [309, 640]
select select "2"
select select "3"
select select "1"
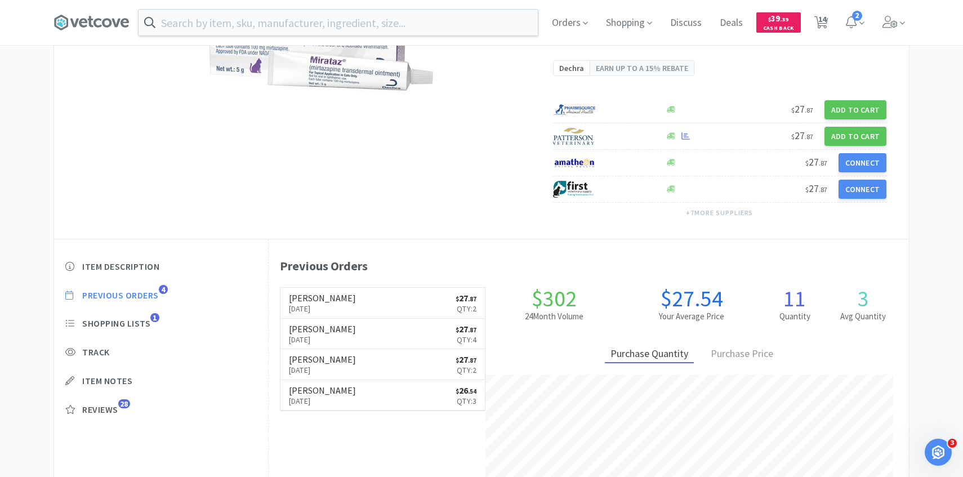
select select "1"
select select "3"
select select "7"
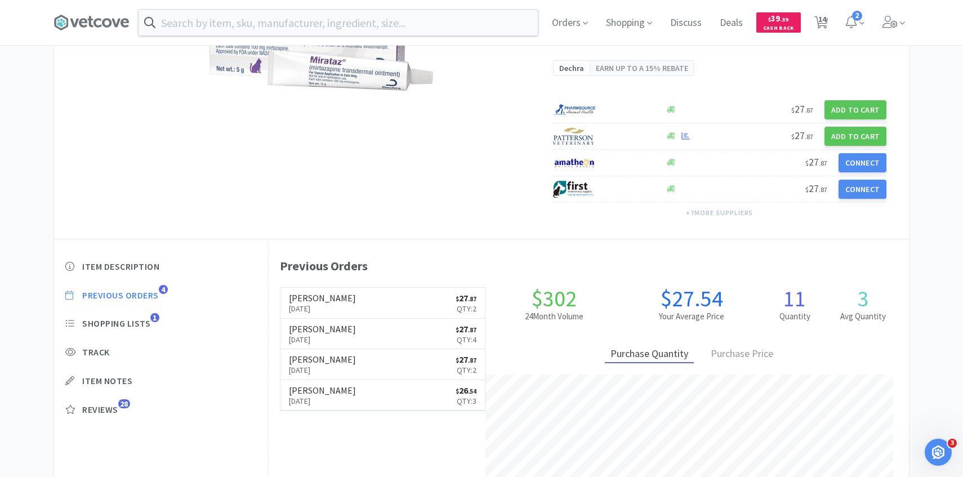
select select "2"
select select "1"
select select "6"
select select "4"
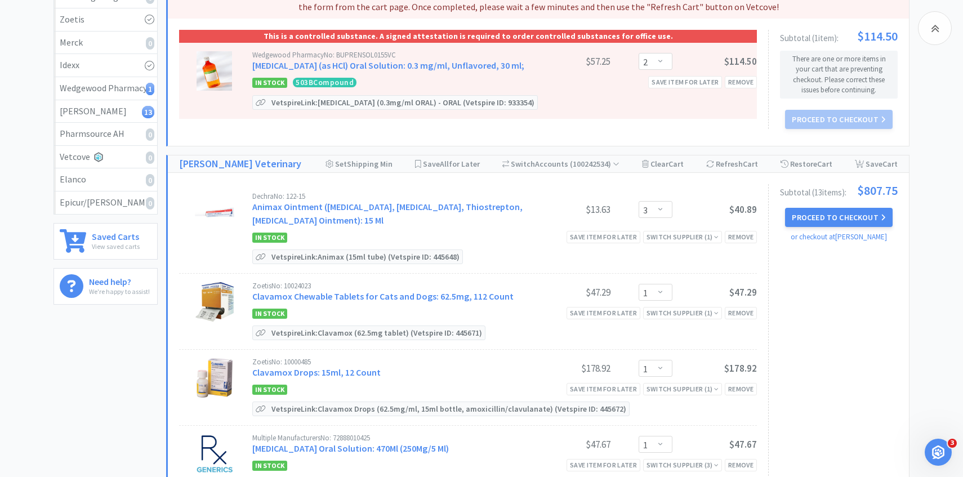
scroll to position [556, 0]
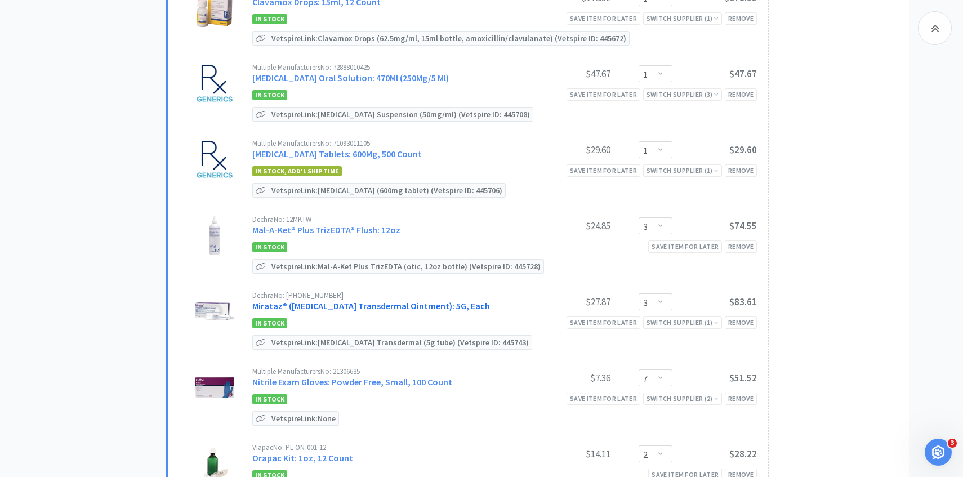
click at [465, 308] on link "Mirataz® ([MEDICAL_DATA] Transdermal Ointment): 5G, Each" at bounding box center [371, 305] width 238 height 11
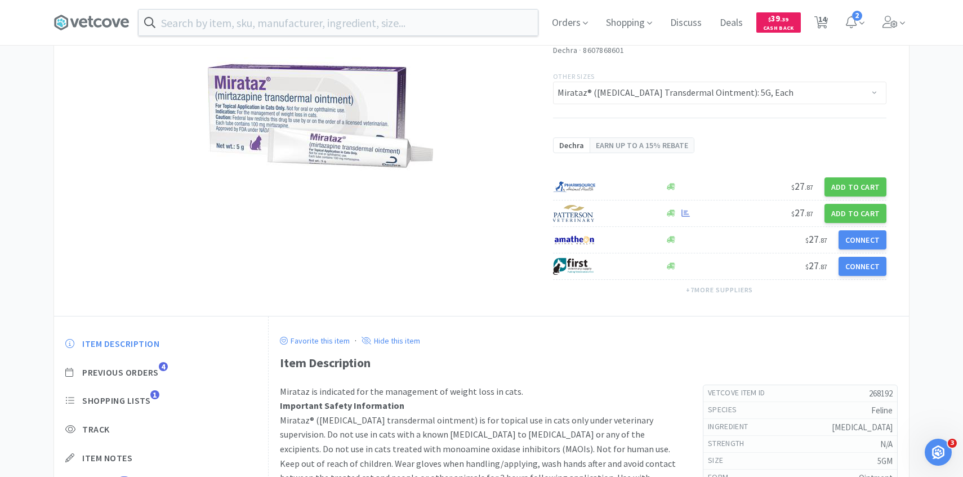
scroll to position [140, 0]
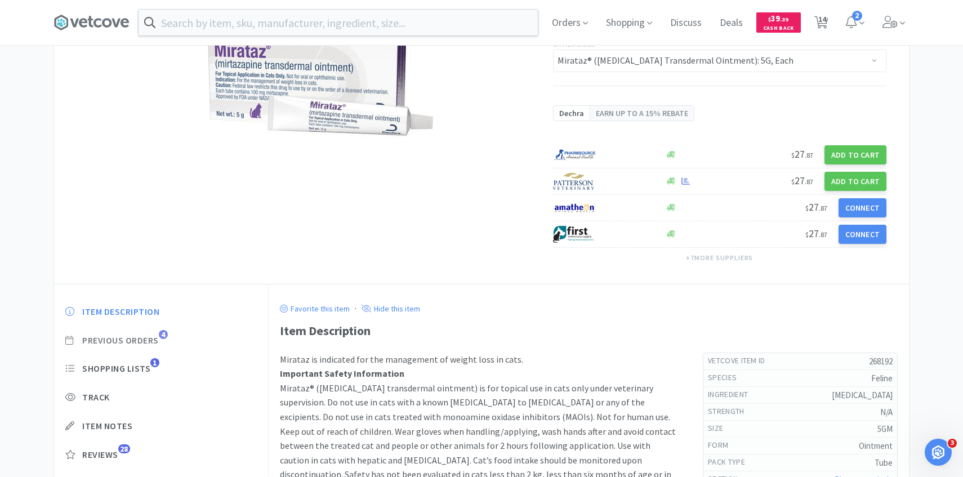
click at [161, 333] on span "4" at bounding box center [163, 334] width 9 height 9
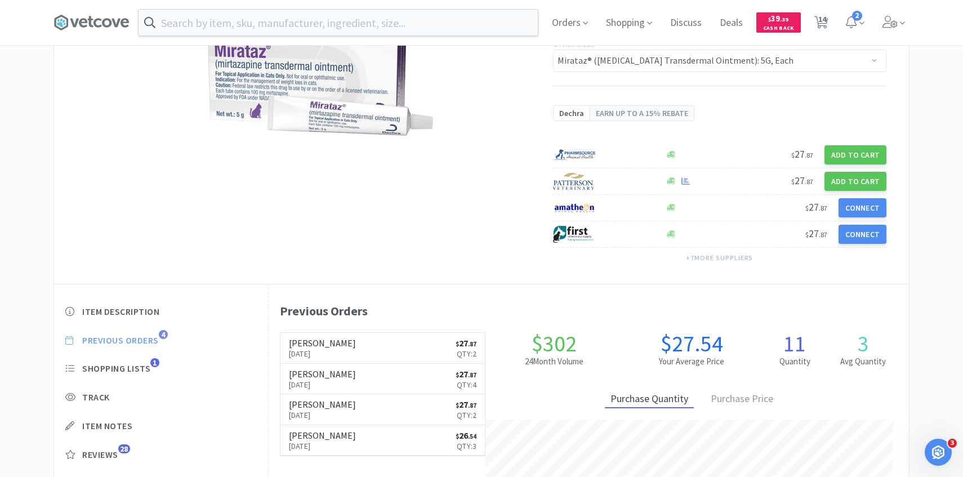
scroll to position [309, 640]
select select "2"
select select "3"
select select "1"
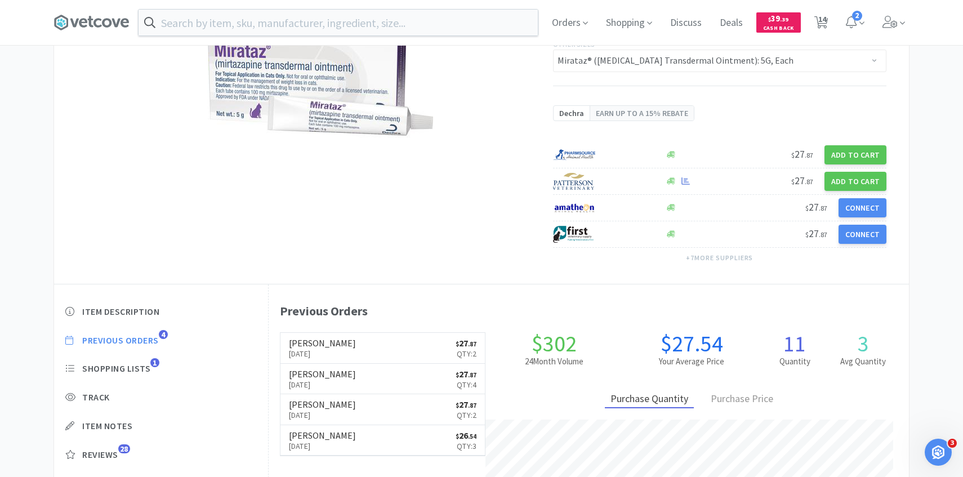
select select "1"
select select "3"
select select "7"
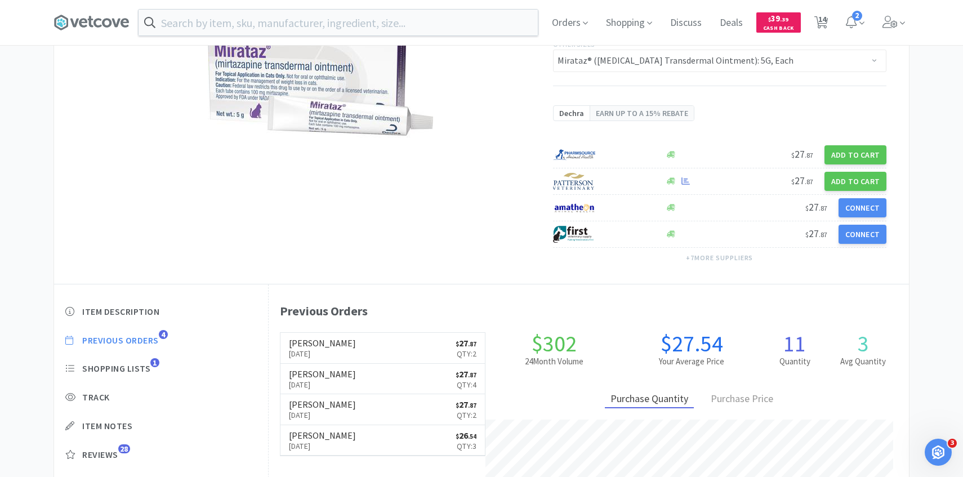
select select "2"
select select "1"
select select "6"
select select "4"
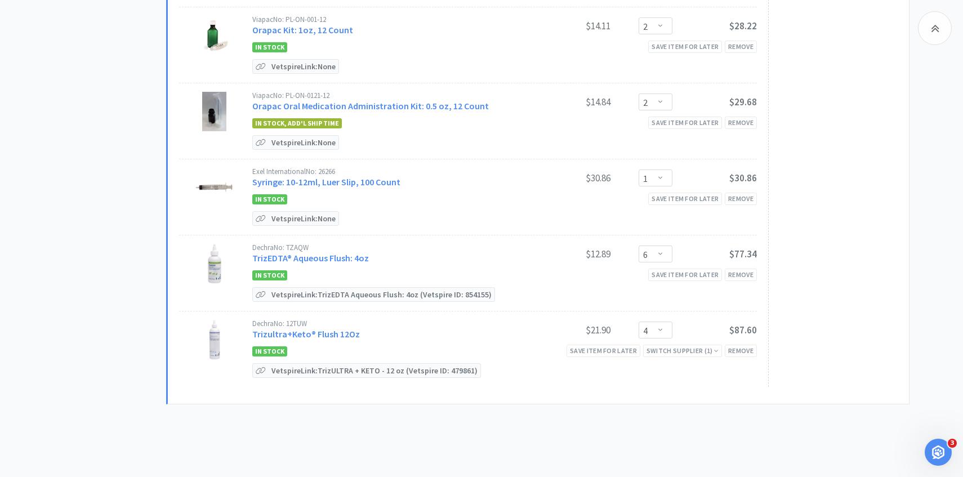
scroll to position [993, 0]
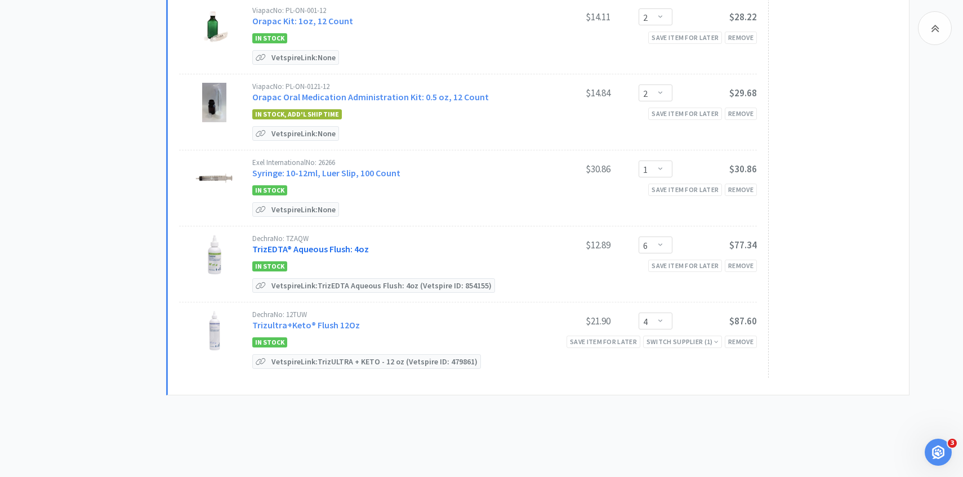
click at [322, 248] on link "TrizEDTA® Aqueous Flush: 4oz" at bounding box center [310, 248] width 117 height 11
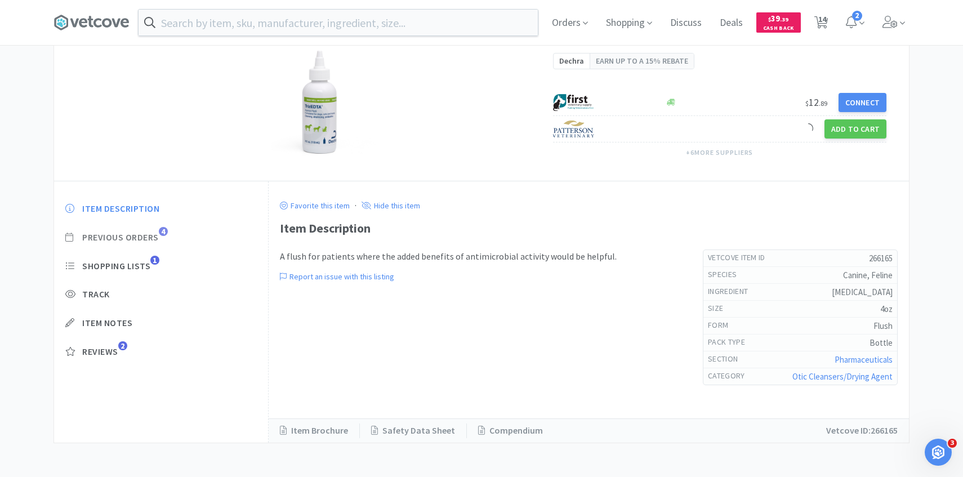
click at [156, 233] on span "Previous Orders" at bounding box center [120, 238] width 77 height 12
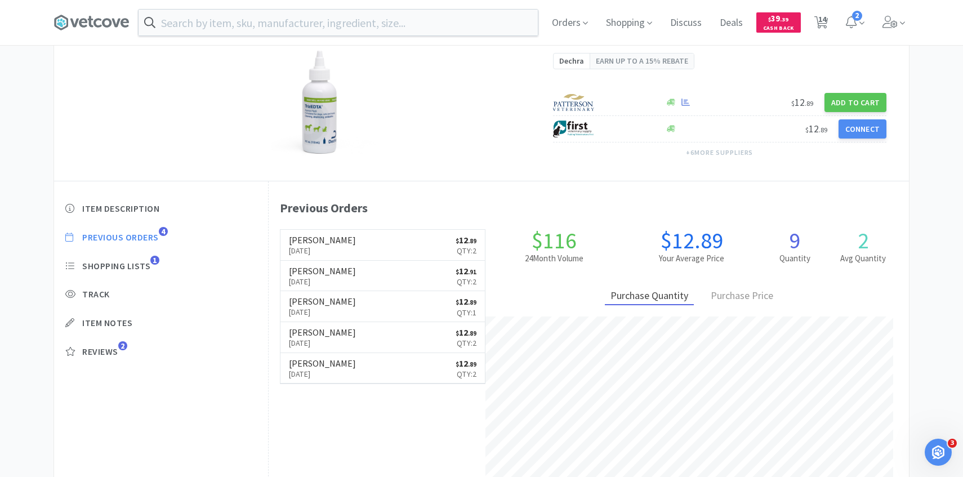
scroll to position [309, 640]
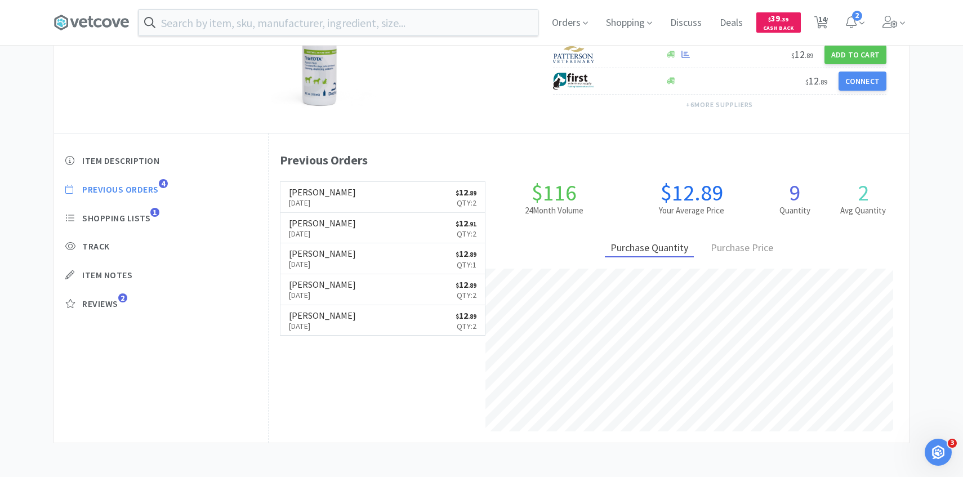
select select "2"
select select "3"
select select "1"
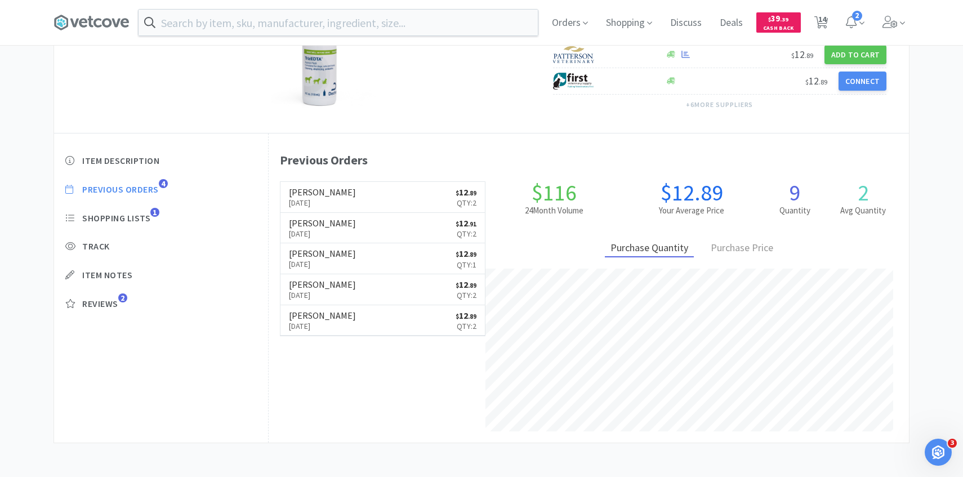
select select "1"
select select "3"
select select "7"
select select "2"
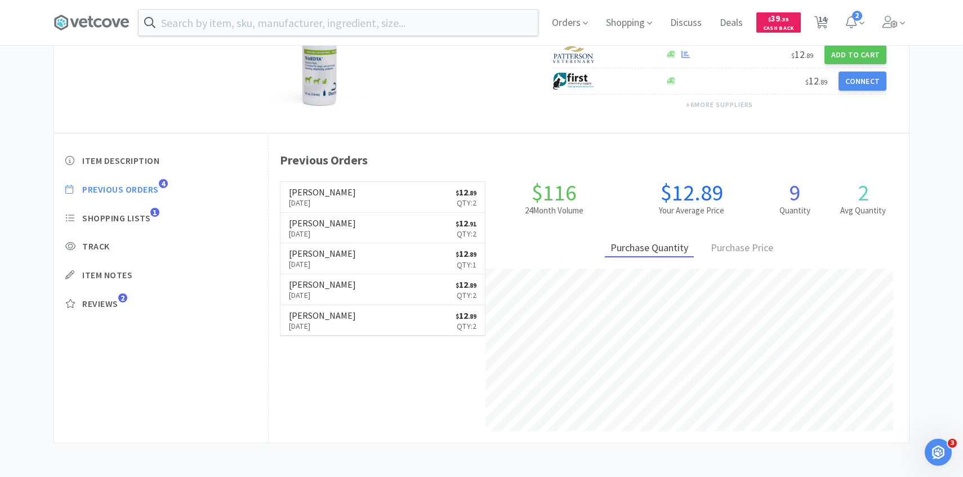
select select "2"
select select "1"
select select "6"
select select "4"
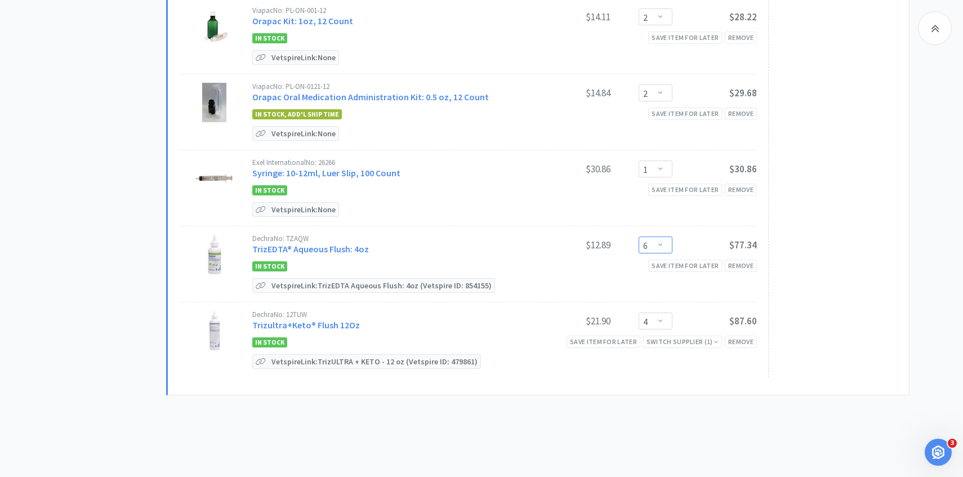
click at [665, 241] on select "Enter Quantity 1 2 3 4 5 6 7 8 9 10 11 12 13 14 15 16 17 18 19 20 Enter Quantity" at bounding box center [656, 245] width 34 height 17
click at [639, 237] on select "Enter Quantity 1 2 3 4 5 6 7 8 9 10 11 12 13 14 15 16 17 18 19 20 Enter Quantity" at bounding box center [656, 245] width 34 height 17
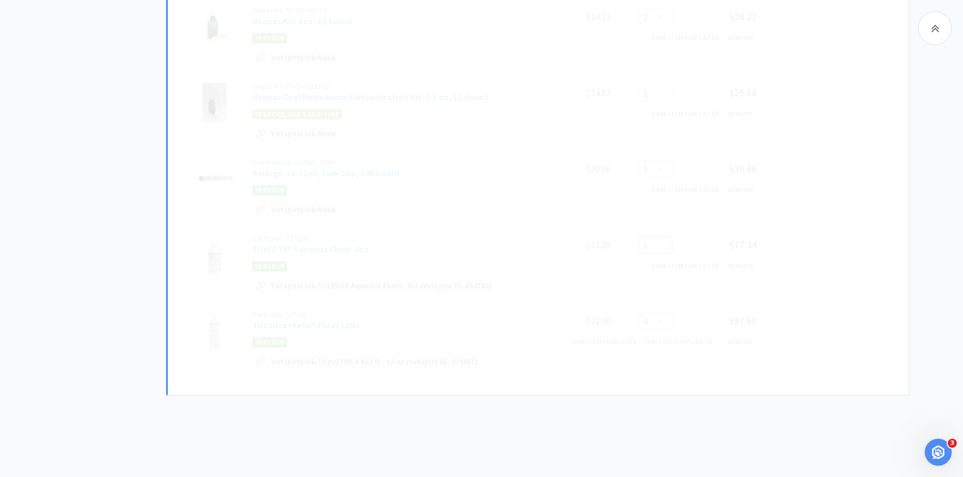
select select "4"
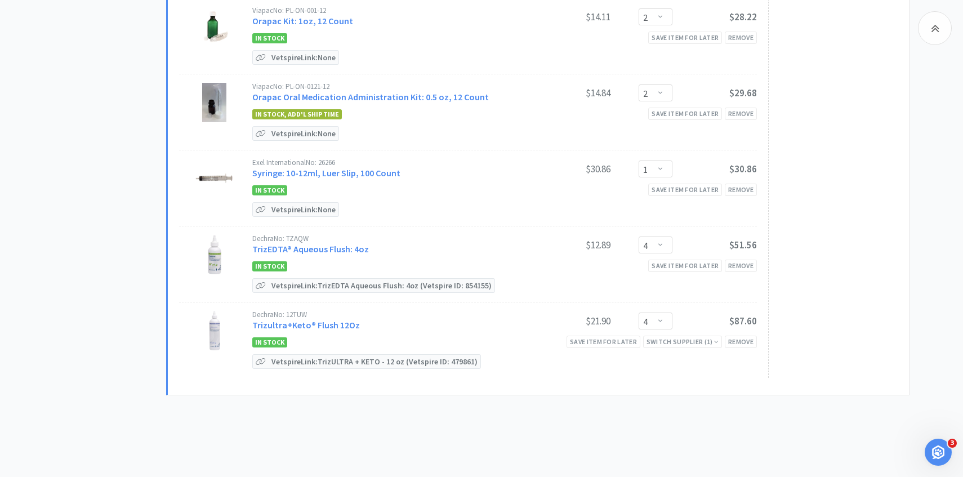
click at [339, 312] on div "Dechra No: 12TUW" at bounding box center [389, 314] width 274 height 7
click at [332, 319] on link "Trizultra+Keto® Flush 12Oz" at bounding box center [306, 324] width 108 height 11
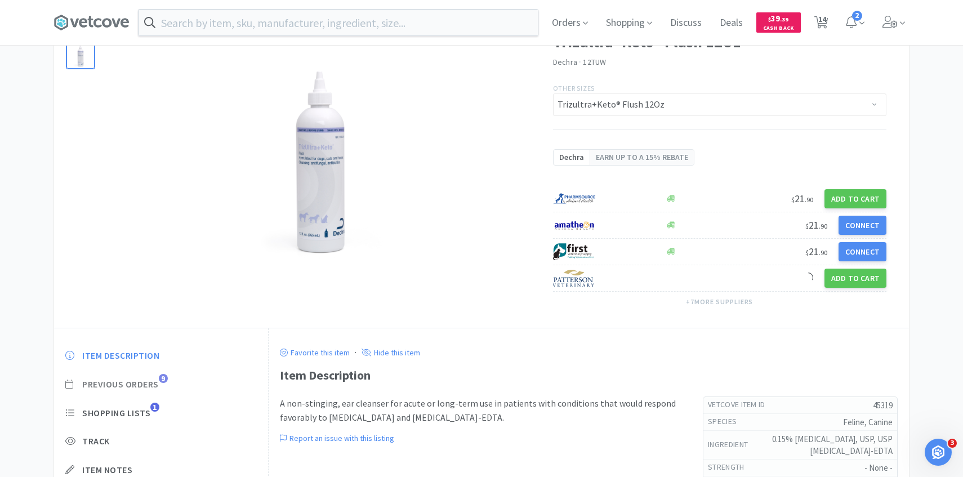
click at [159, 383] on span "Previous Orders 9" at bounding box center [161, 385] width 192 height 12
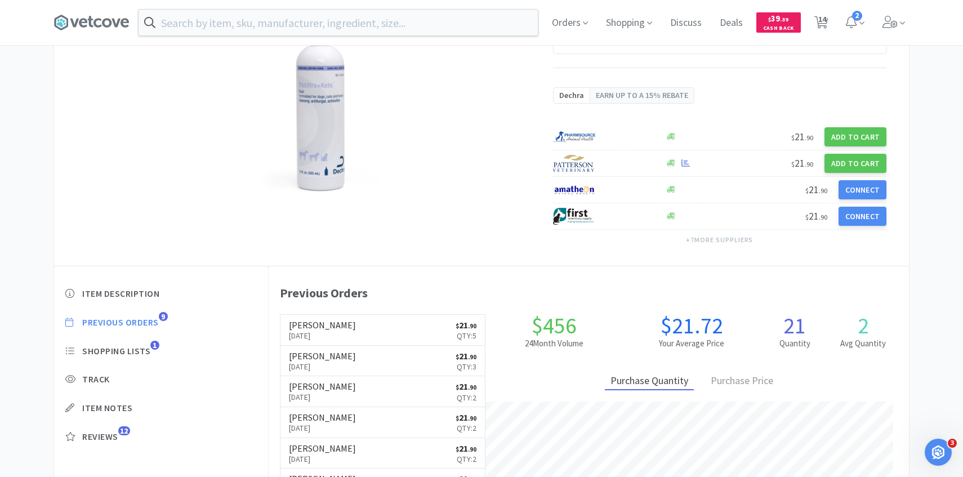
scroll to position [135, 0]
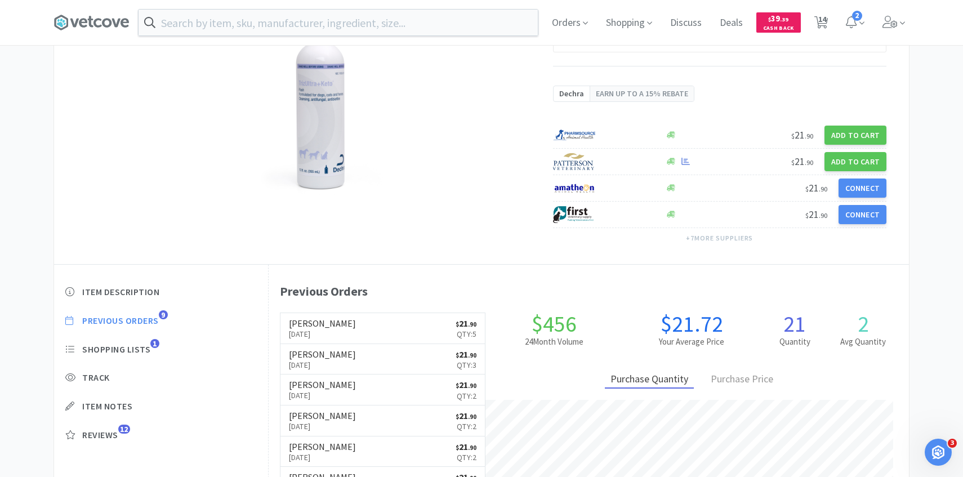
select select "2"
select select "3"
select select "1"
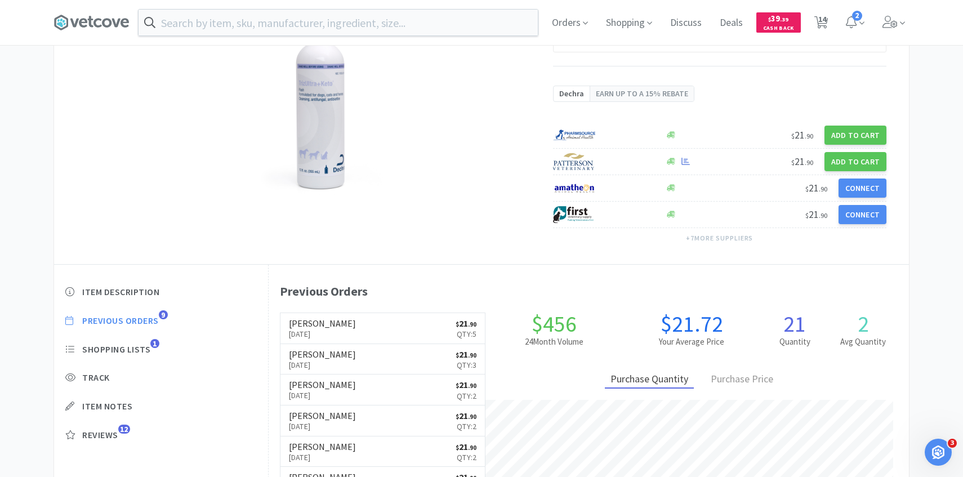
select select "1"
select select "3"
select select "7"
select select "2"
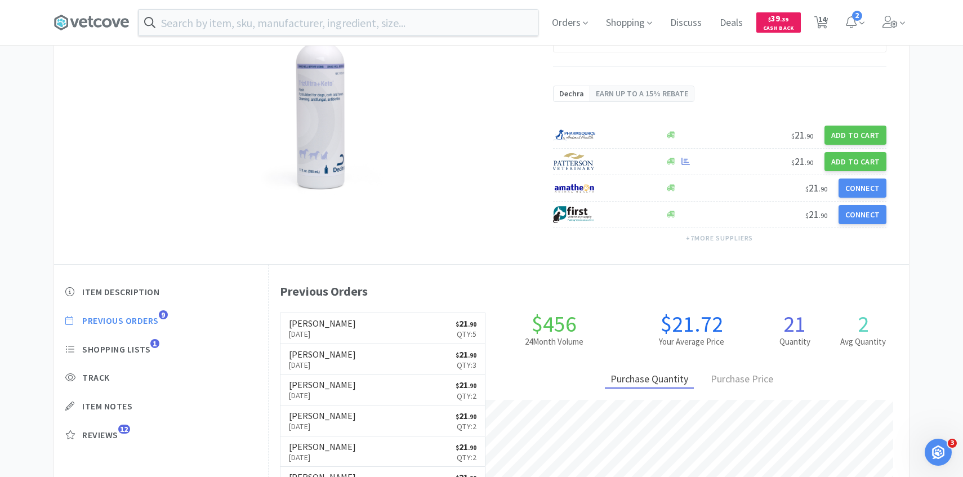
select select "2"
select select "1"
select select "4"
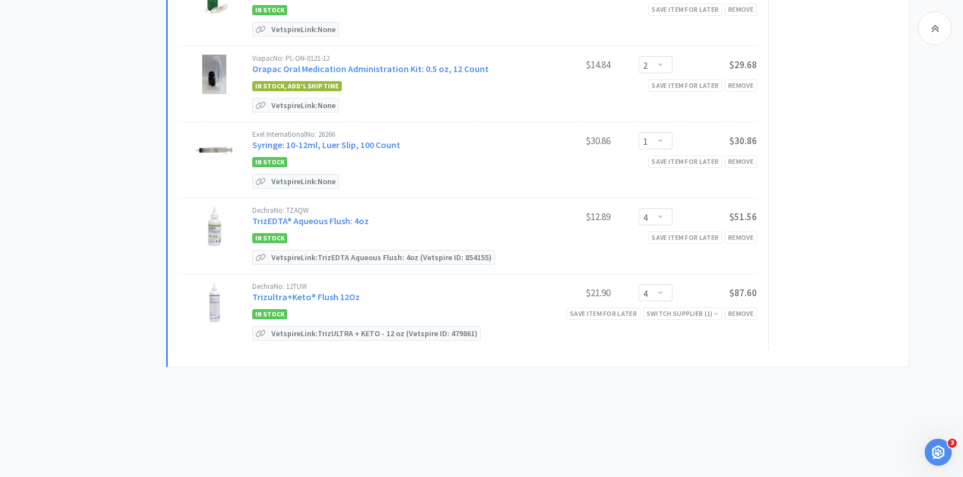
scroll to position [1023, 0]
click at [653, 286] on select "Enter Quantity 1 2 3 4 5 6 7 8 9 10 11 12 13 14 15 16 17 18 19 20 Enter Quantity" at bounding box center [656, 291] width 34 height 17
click at [639, 283] on select "Enter Quantity 1 2 3 4 5 6 7 8 9 10 11 12 13 14 15 16 17 18 19 20 Enter Quantity" at bounding box center [656, 291] width 34 height 17
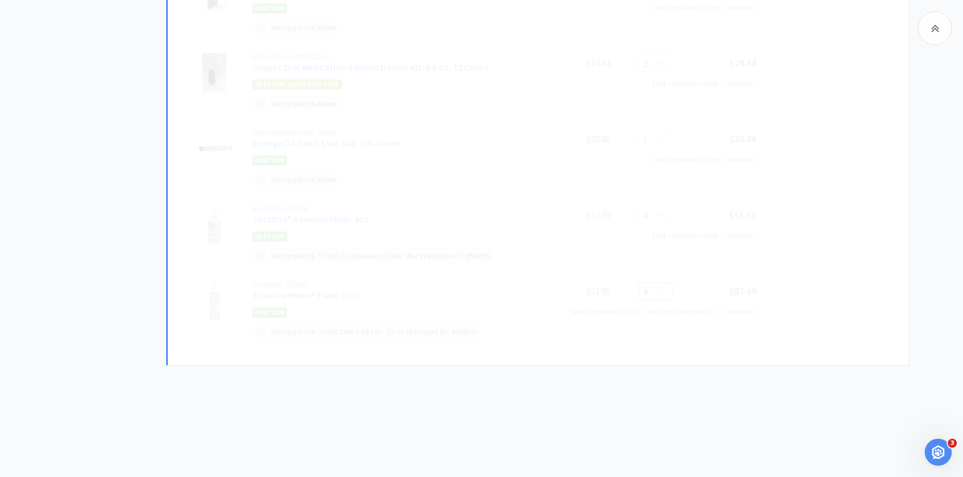
select select "5"
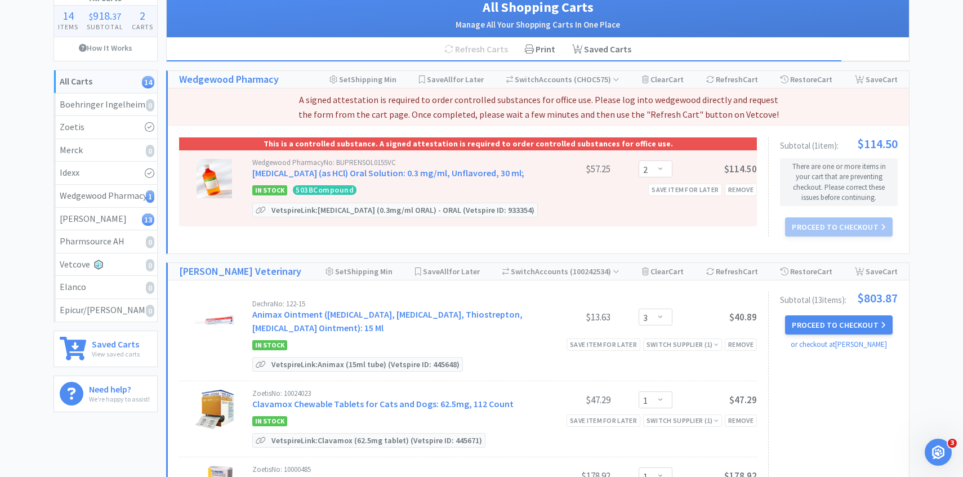
scroll to position [0, 0]
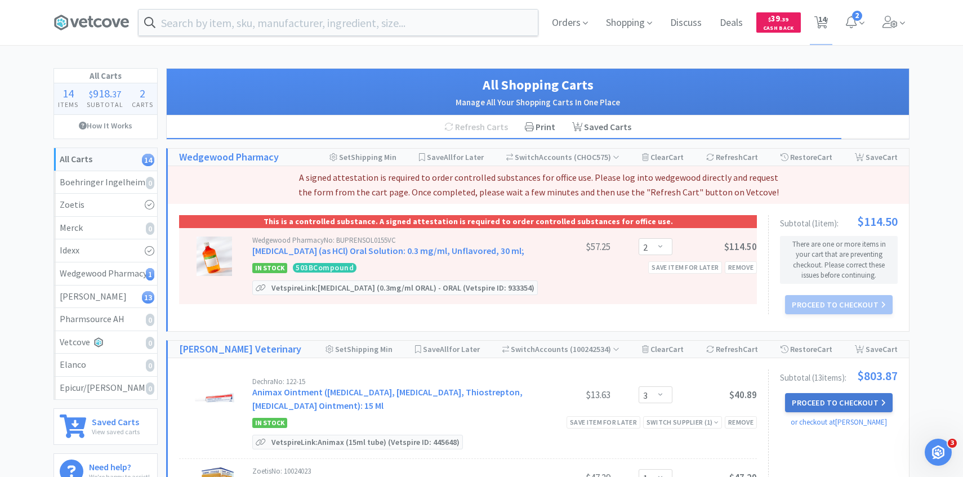
click at [813, 408] on button "Proceed to Checkout" at bounding box center [838, 402] width 107 height 19
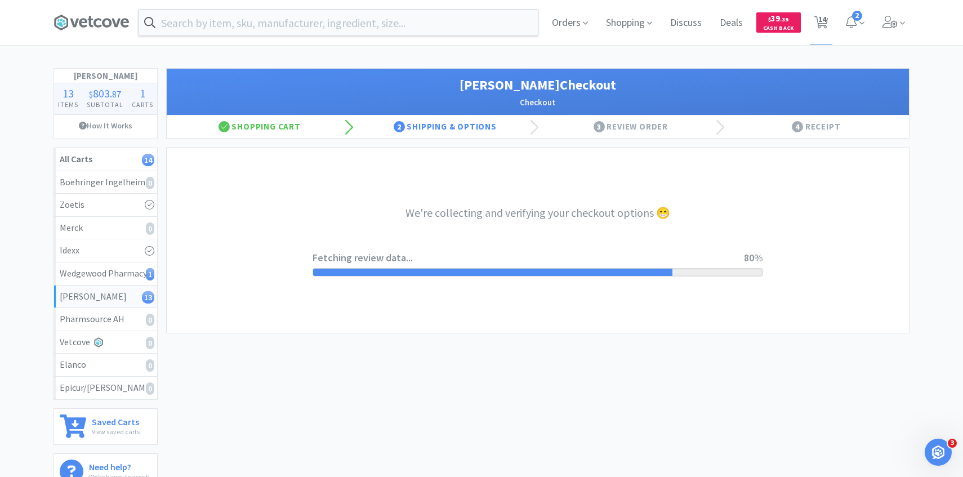
select select "1"
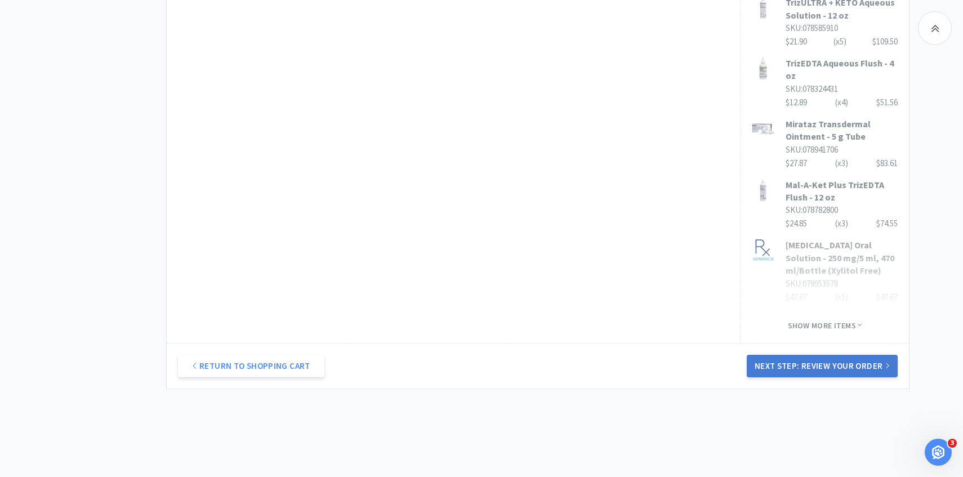
click at [803, 366] on button "Next Step: Review Your Order" at bounding box center [822, 366] width 151 height 23
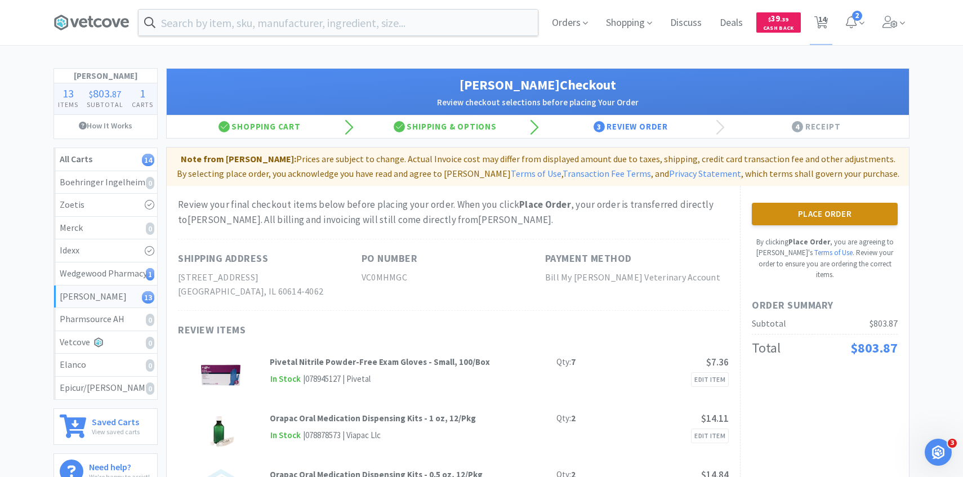
click at [831, 207] on button "Place Order" at bounding box center [825, 214] width 146 height 23
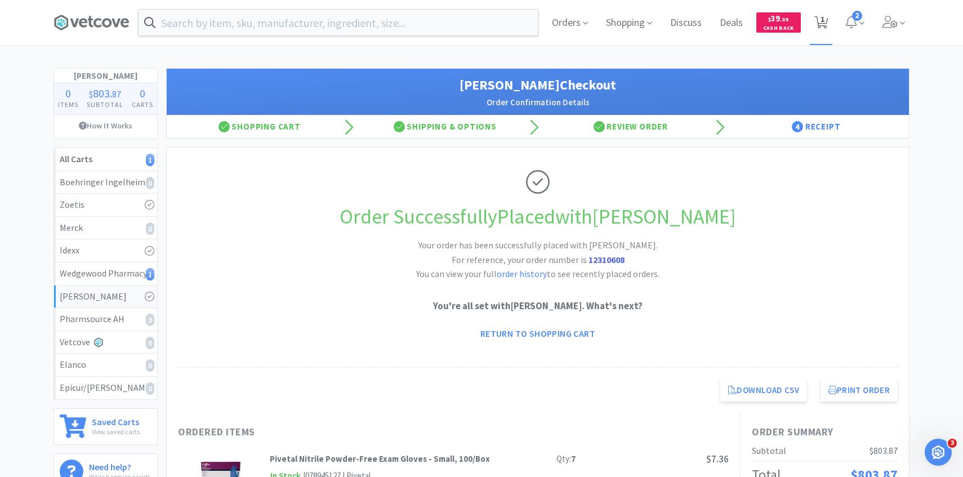
click at [818, 20] on icon at bounding box center [822, 22] width 14 height 12
select select "2"
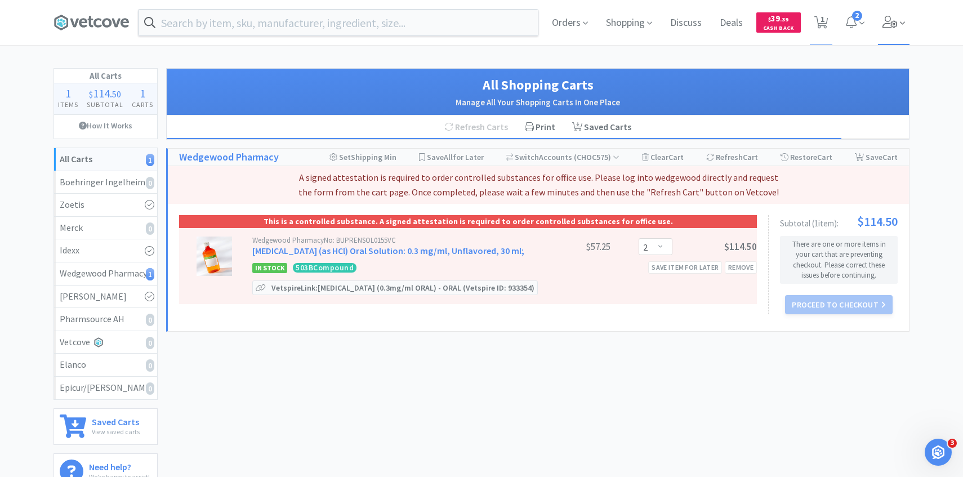
click at [891, 21] on icon at bounding box center [891, 22] width 16 height 12
